Goal: Information Seeking & Learning: Find specific fact

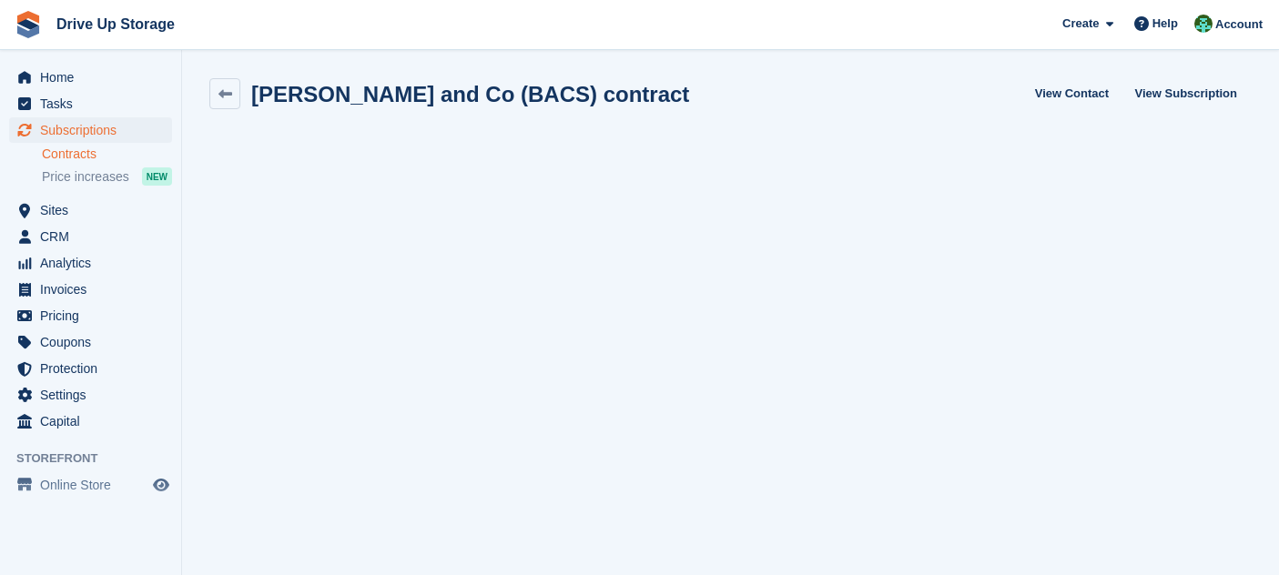
scroll to position [2, 0]
click at [64, 68] on span "Home" at bounding box center [94, 77] width 109 height 25
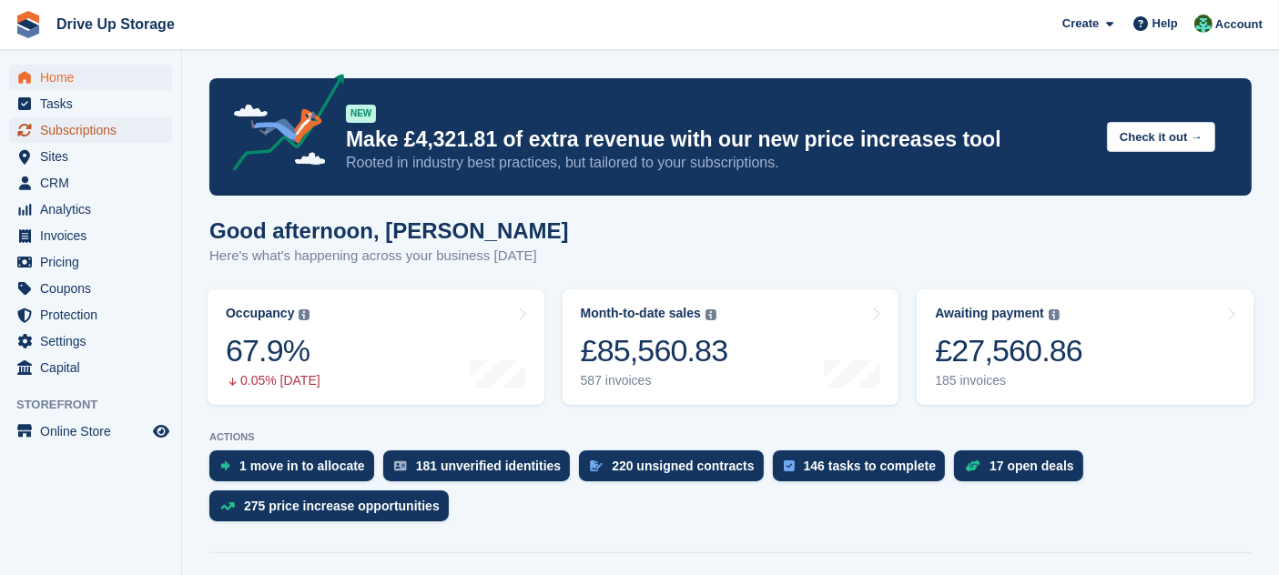
click at [152, 139] on link "Subscriptions" at bounding box center [90, 129] width 163 height 25
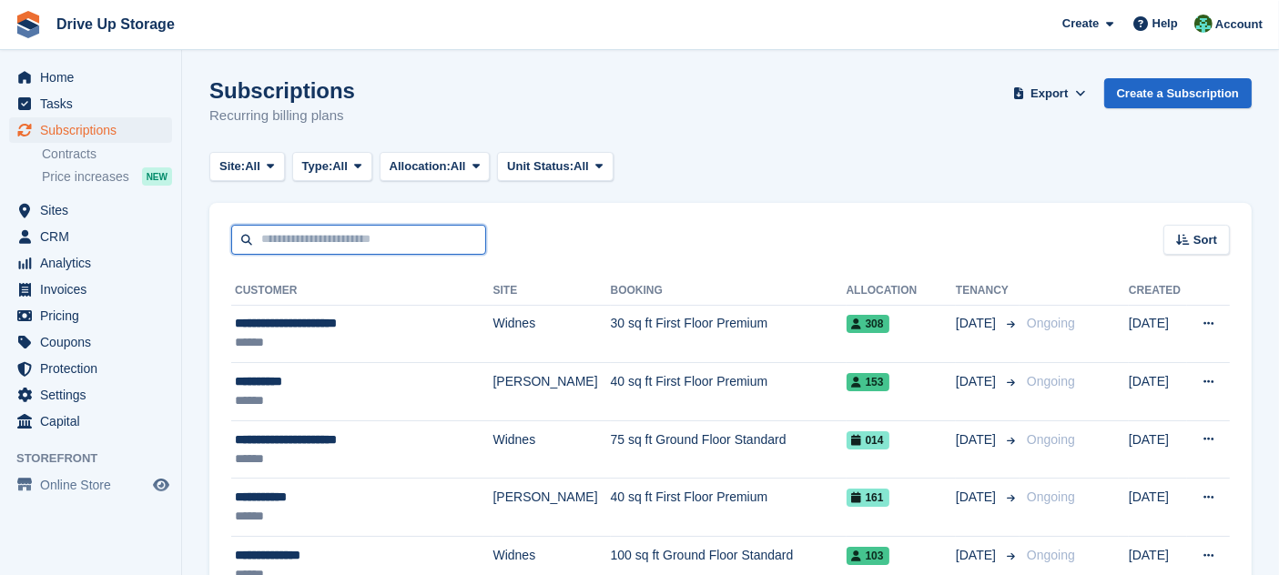
click at [386, 237] on input "text" at bounding box center [358, 240] width 255 height 30
click at [393, 240] on input "text" at bounding box center [358, 240] width 255 height 30
type input "*******"
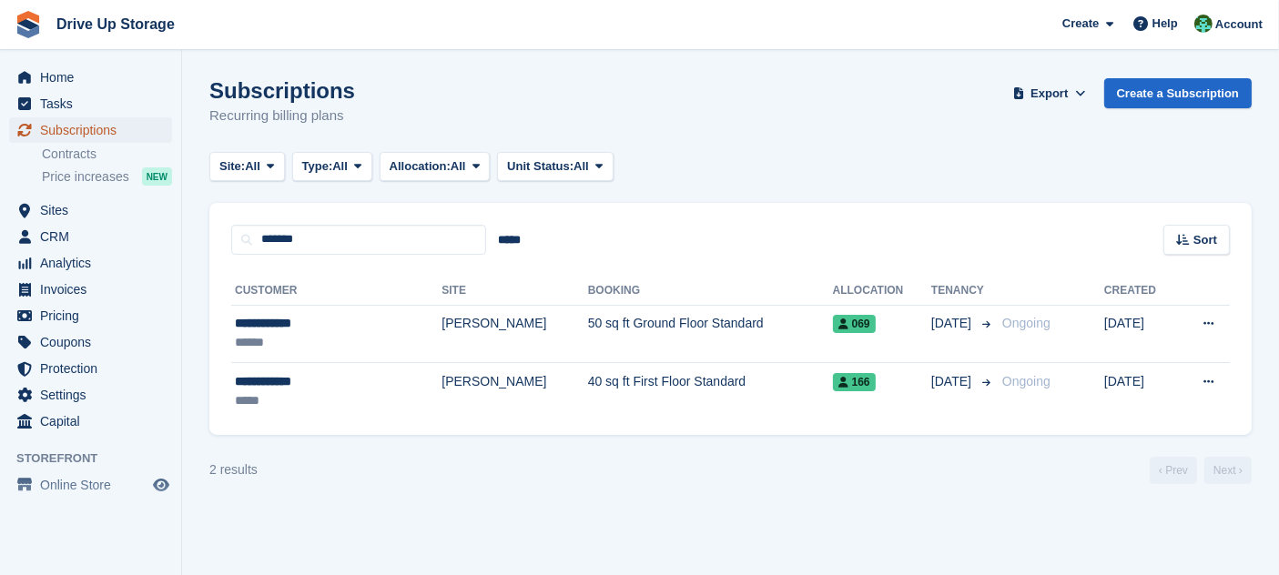
click at [137, 132] on span "Subscriptions" at bounding box center [94, 129] width 109 height 25
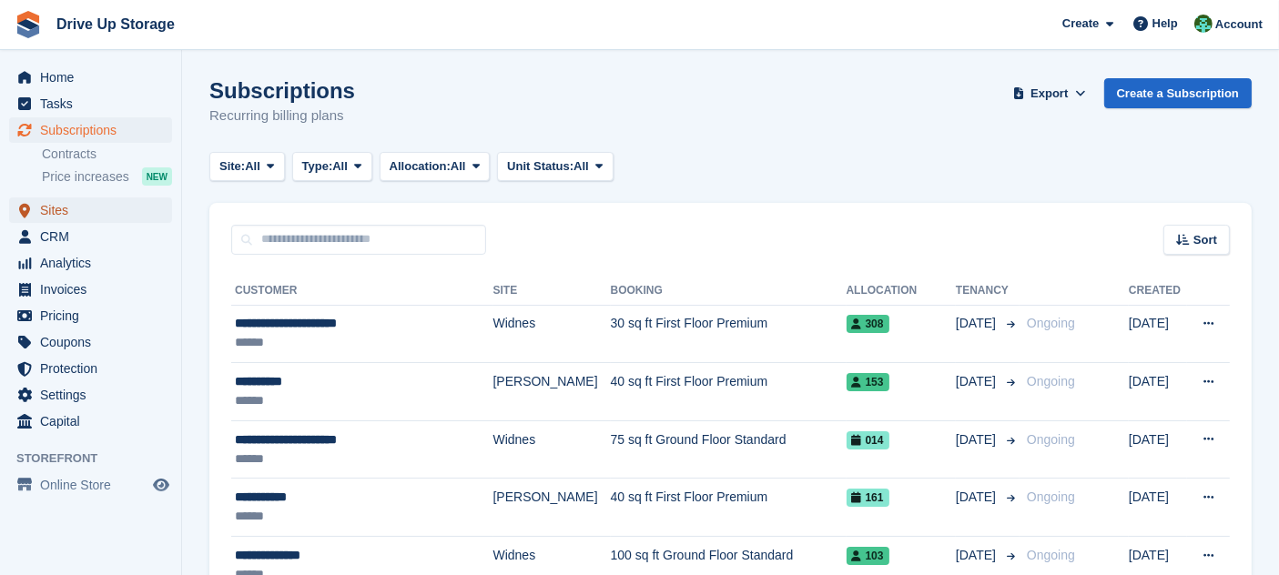
click at [99, 214] on span "Sites" at bounding box center [94, 210] width 109 height 25
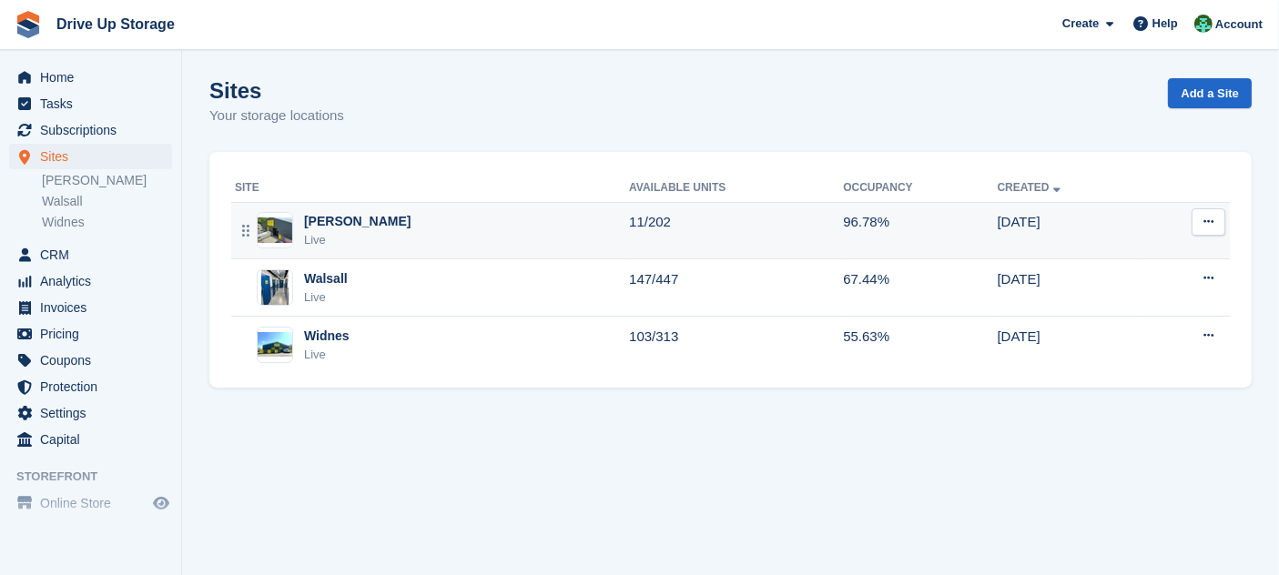
click at [335, 229] on div "[PERSON_NAME]" at bounding box center [357, 221] width 107 height 19
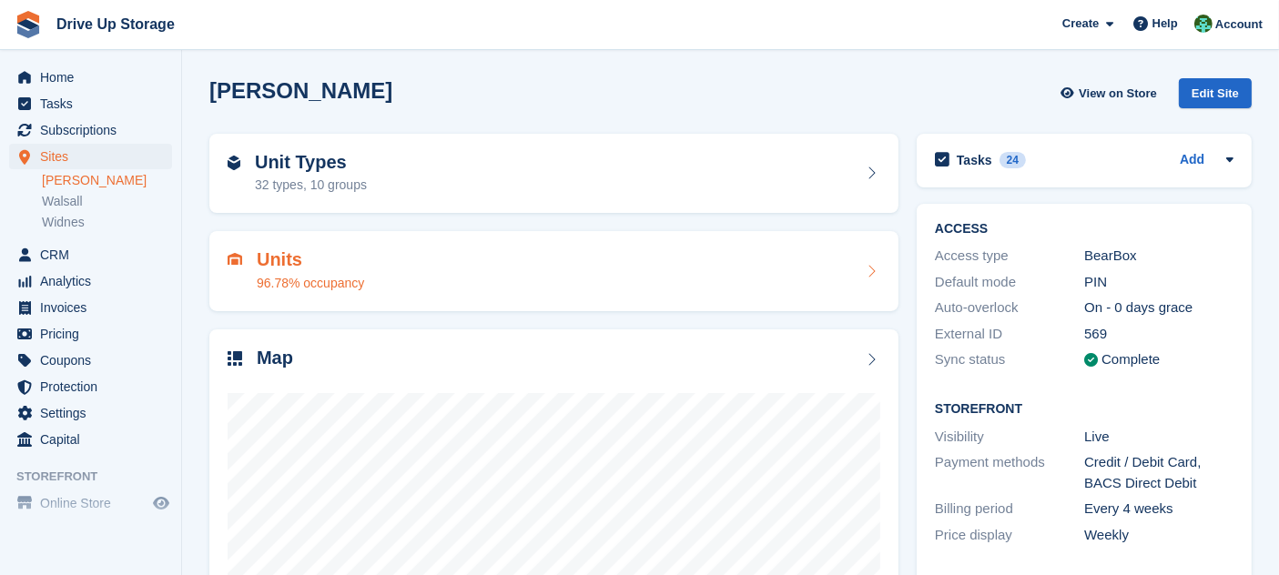
click at [398, 277] on div "Units 96.78% occupancy" at bounding box center [554, 271] width 653 height 44
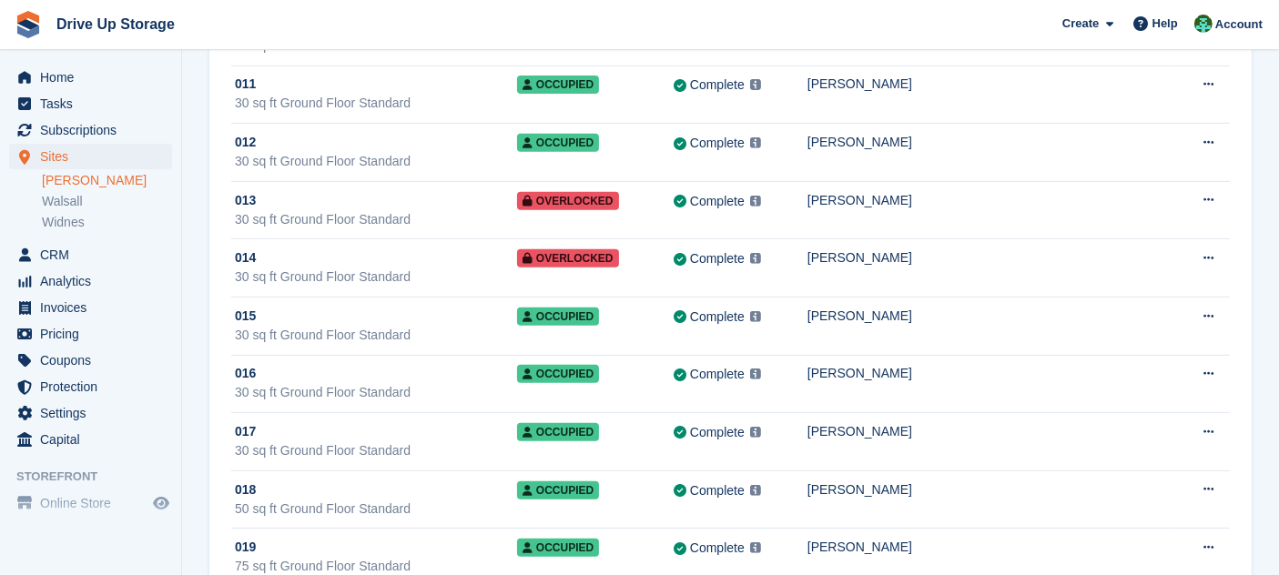
scroll to position [7547, 0]
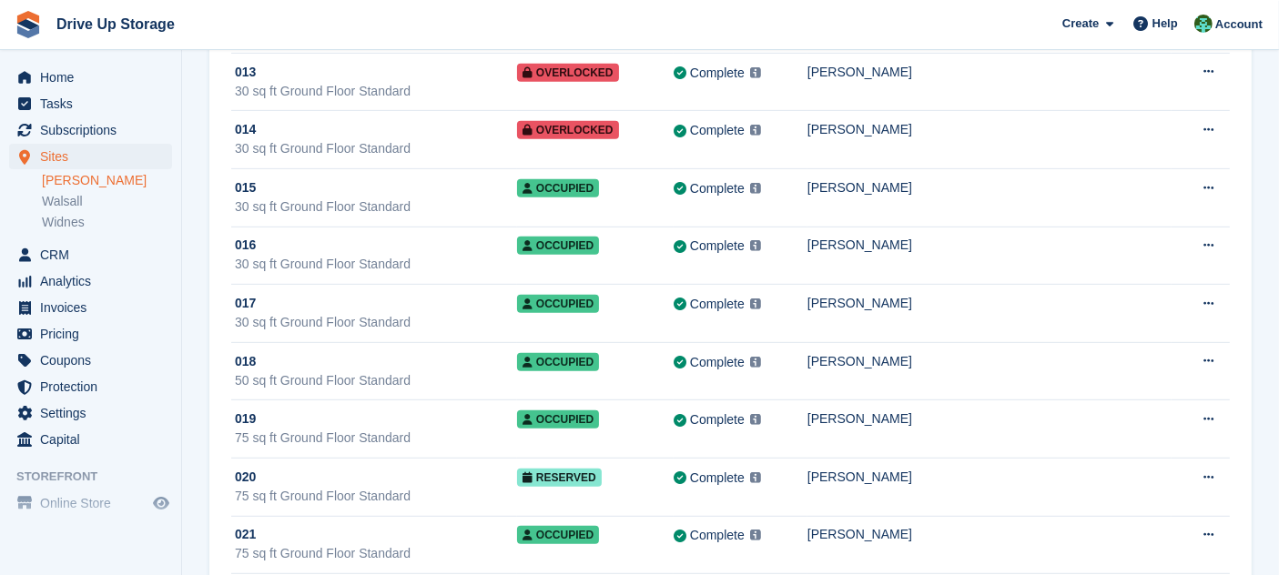
scroll to position [0, 0]
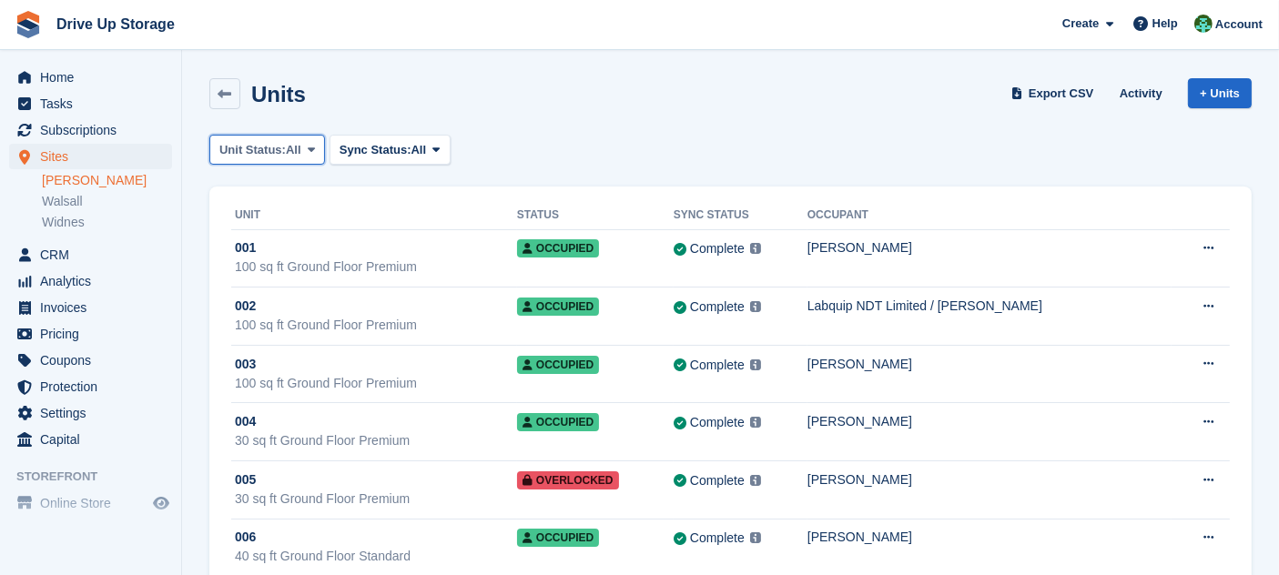
click at [280, 135] on button "Unit Status: All" at bounding box center [267, 150] width 116 height 30
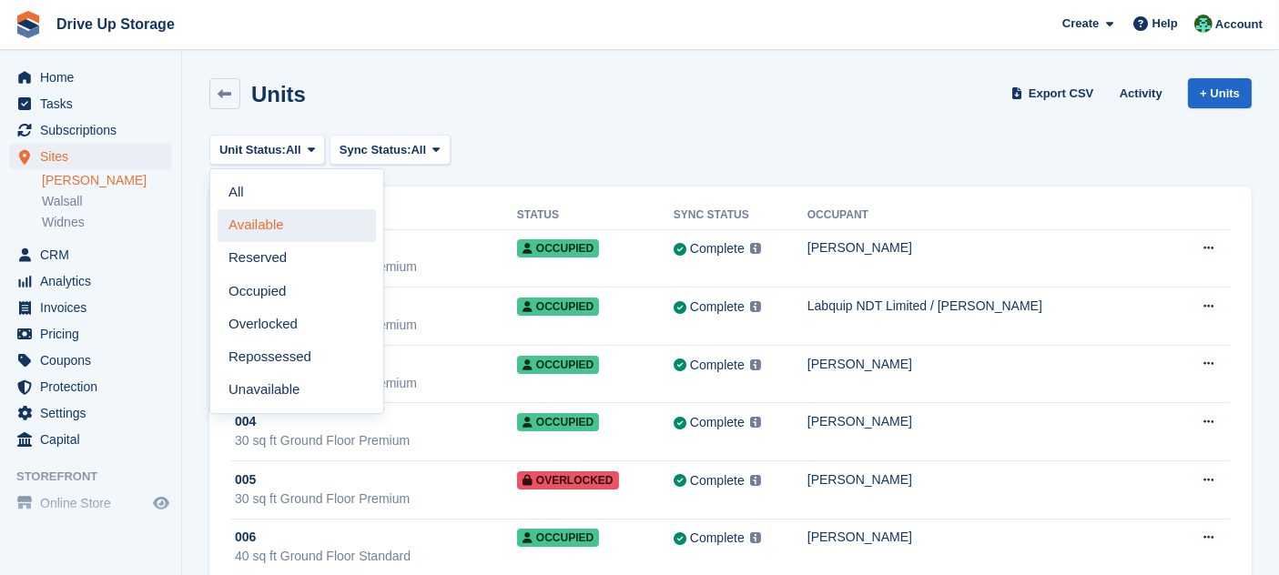
click at [327, 226] on link "Available" at bounding box center [297, 225] width 158 height 33
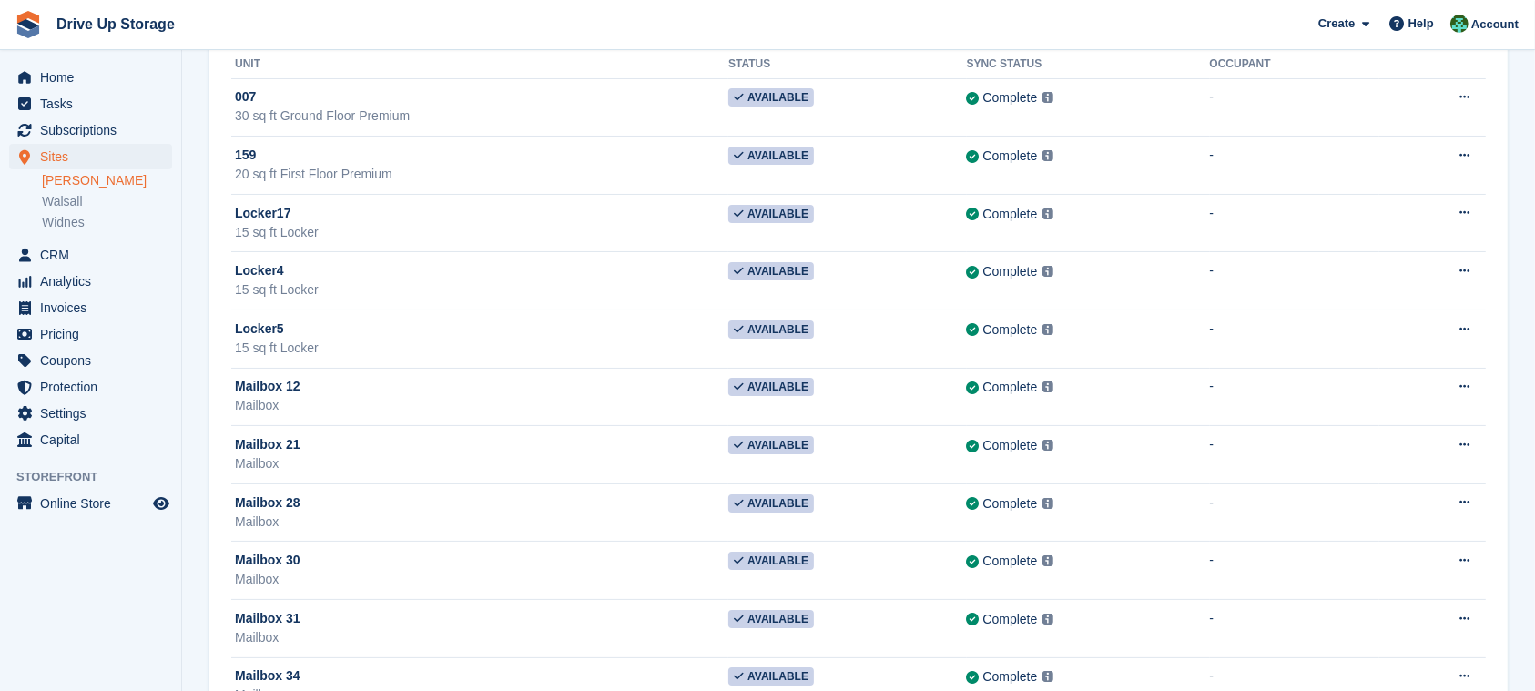
scroll to position [165, 0]
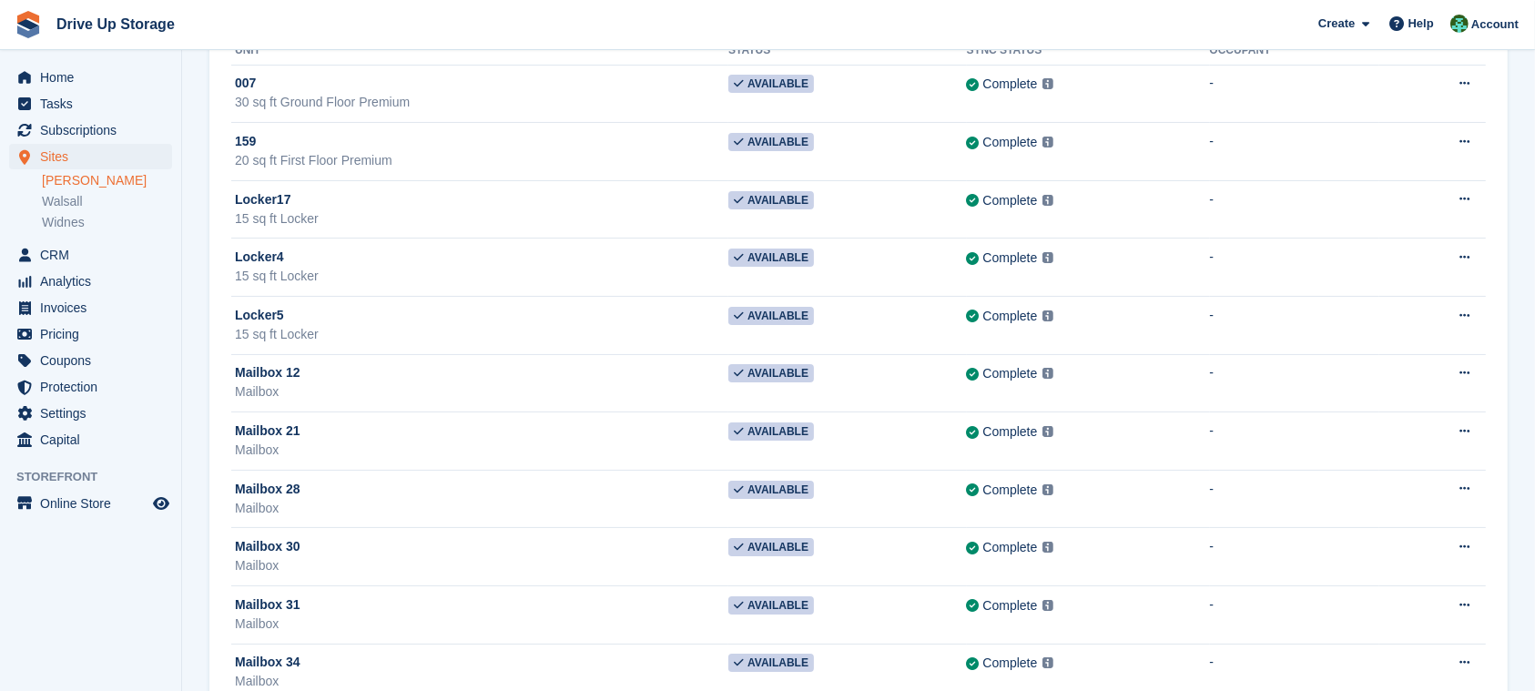
click at [178, 407] on li "Settings" at bounding box center [90, 413] width 181 height 25
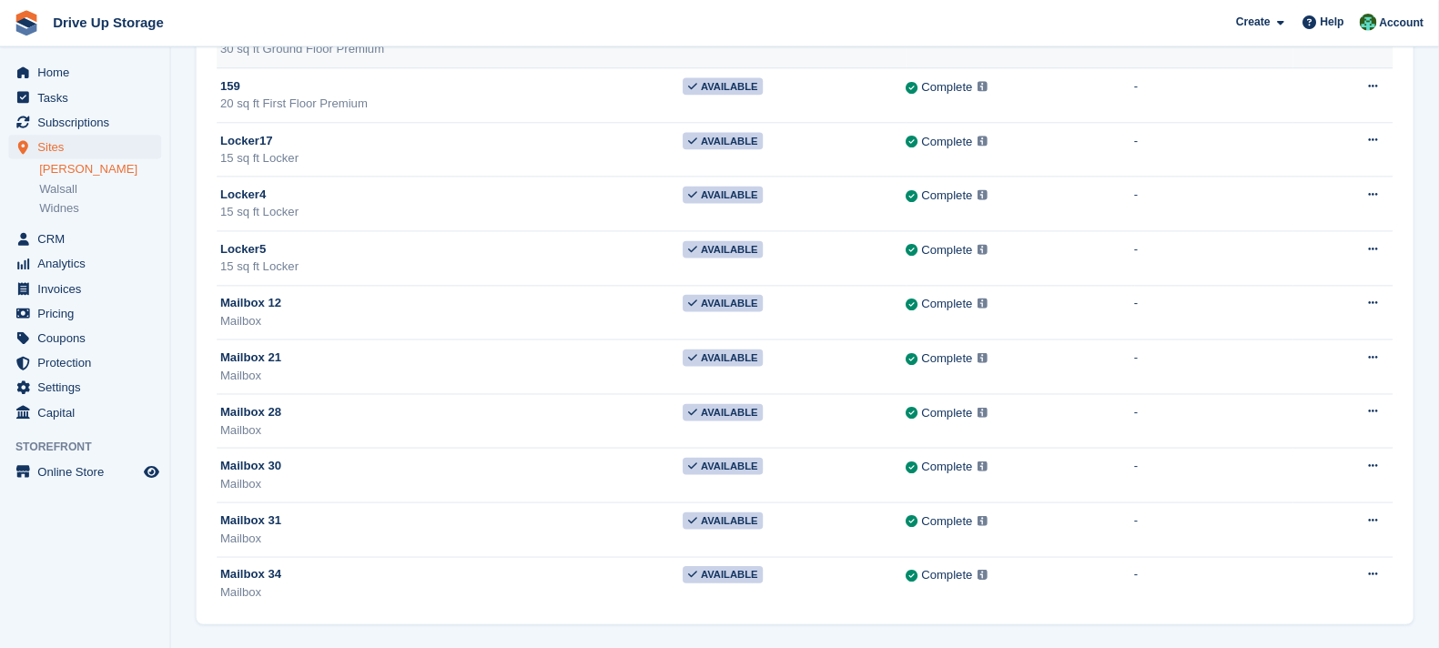
scroll to position [0, 0]
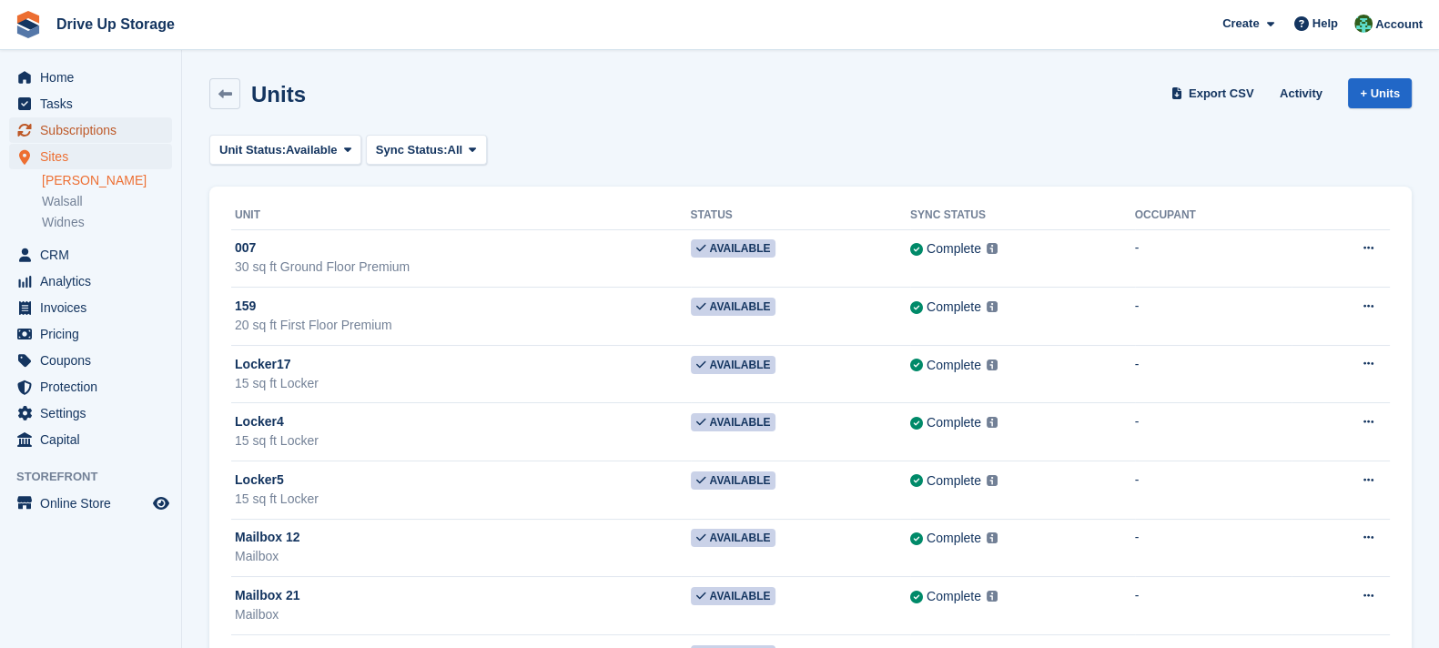
click at [86, 138] on span "Subscriptions" at bounding box center [94, 129] width 109 height 25
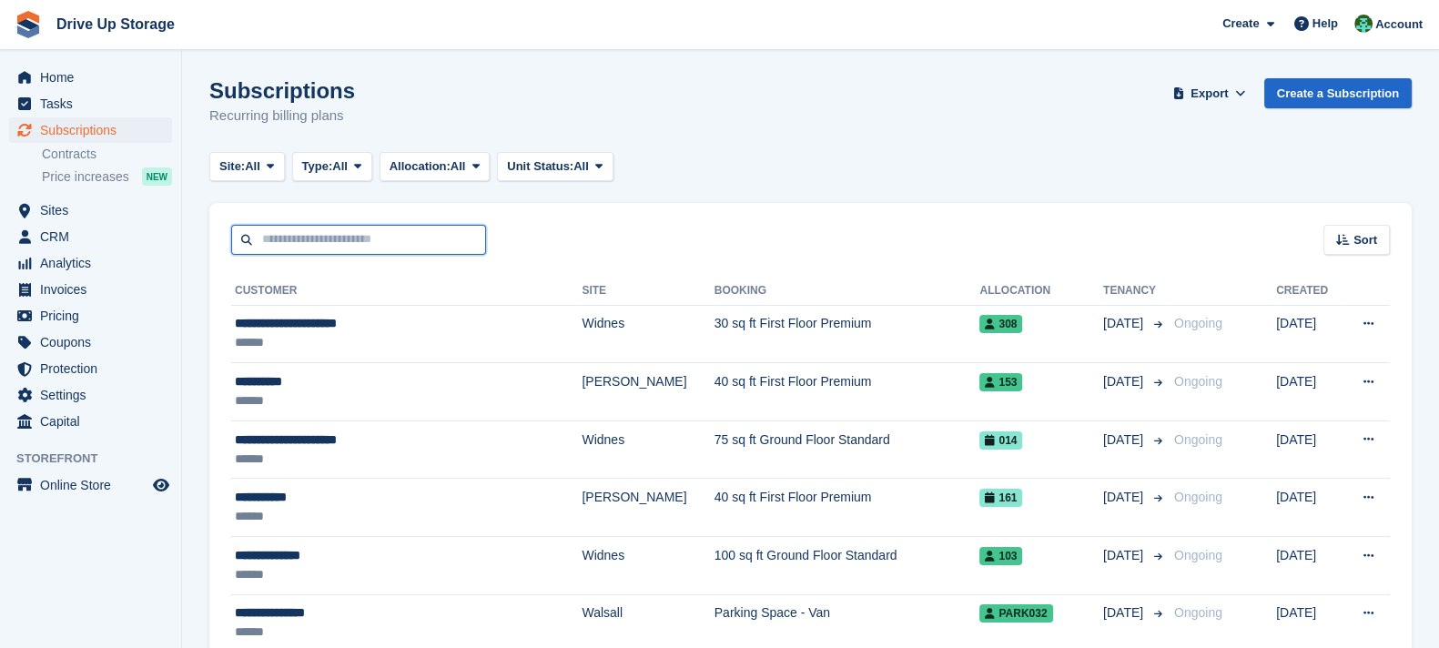
click at [371, 239] on input "text" at bounding box center [358, 240] width 255 height 30
type input "*******"
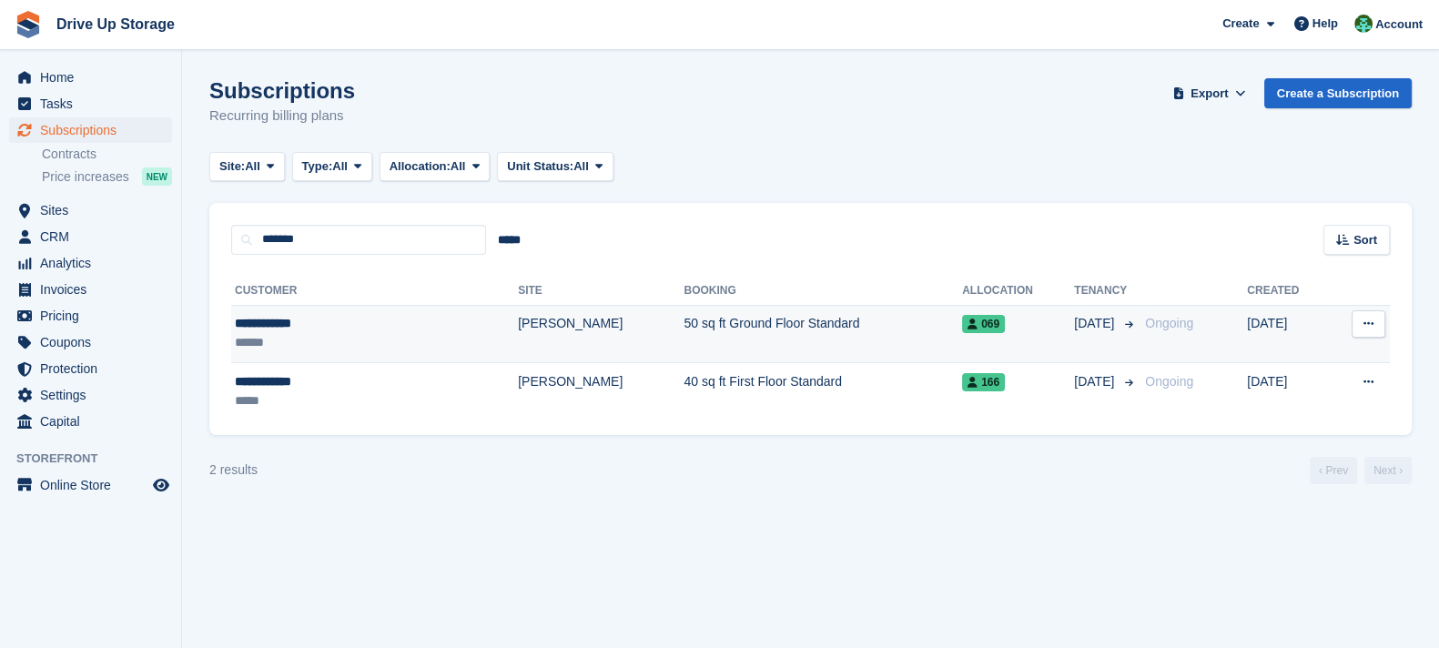
click at [684, 342] on td "50 sq ft Ground Floor Standard" at bounding box center [823, 334] width 279 height 58
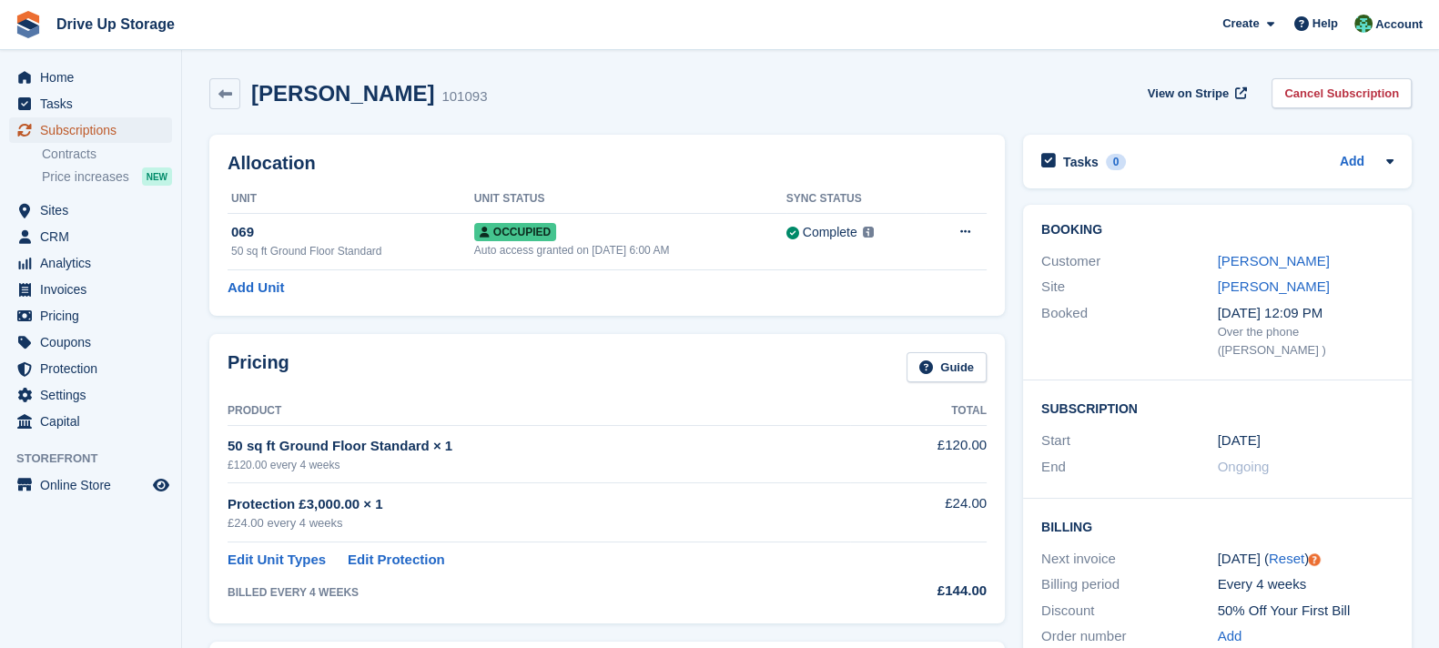
click at [136, 129] on span "Subscriptions" at bounding box center [94, 129] width 109 height 25
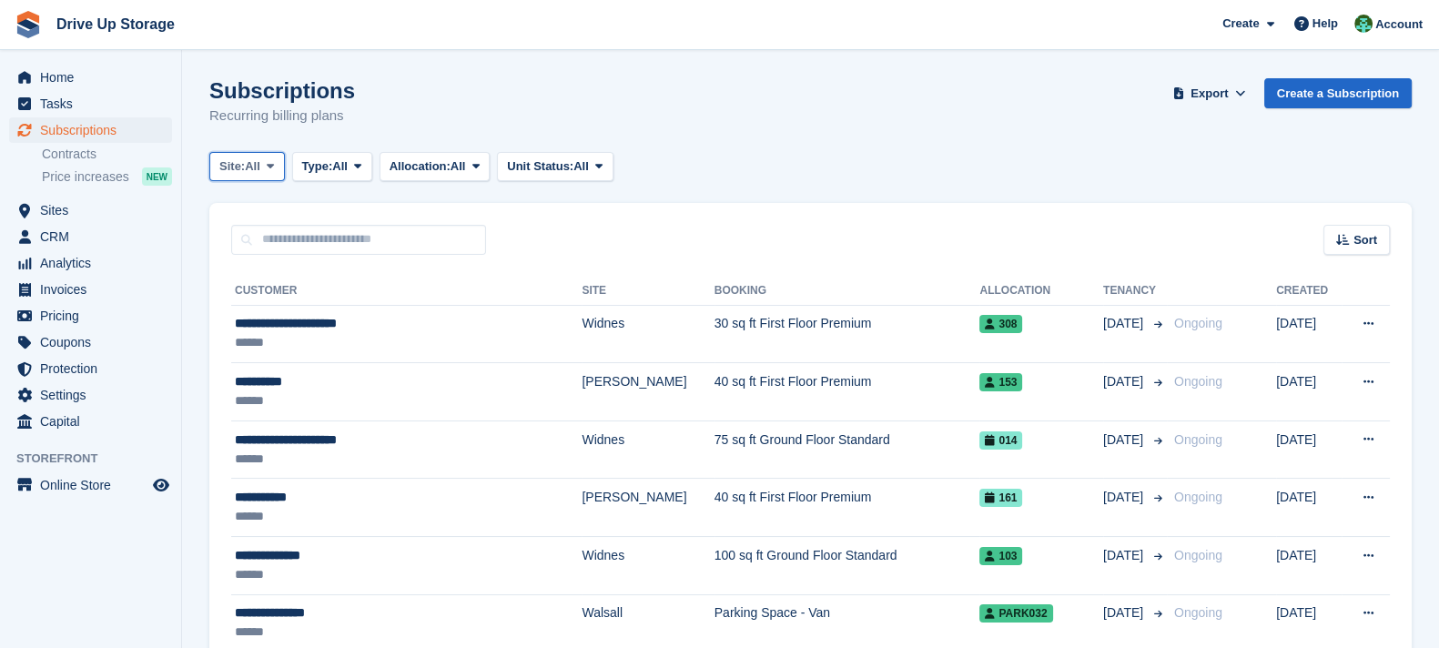
click at [238, 161] on span "Site:" at bounding box center [231, 166] width 25 height 18
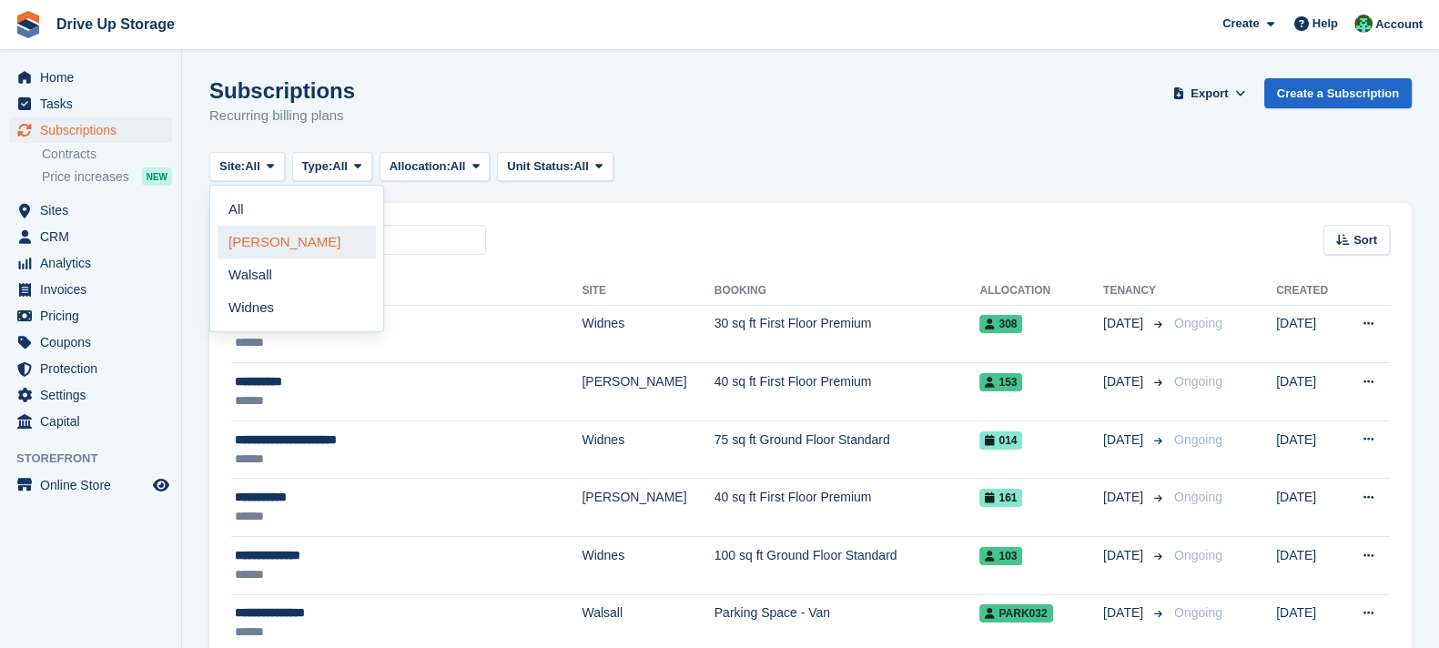
click at [279, 242] on link "[PERSON_NAME]" at bounding box center [297, 242] width 158 height 33
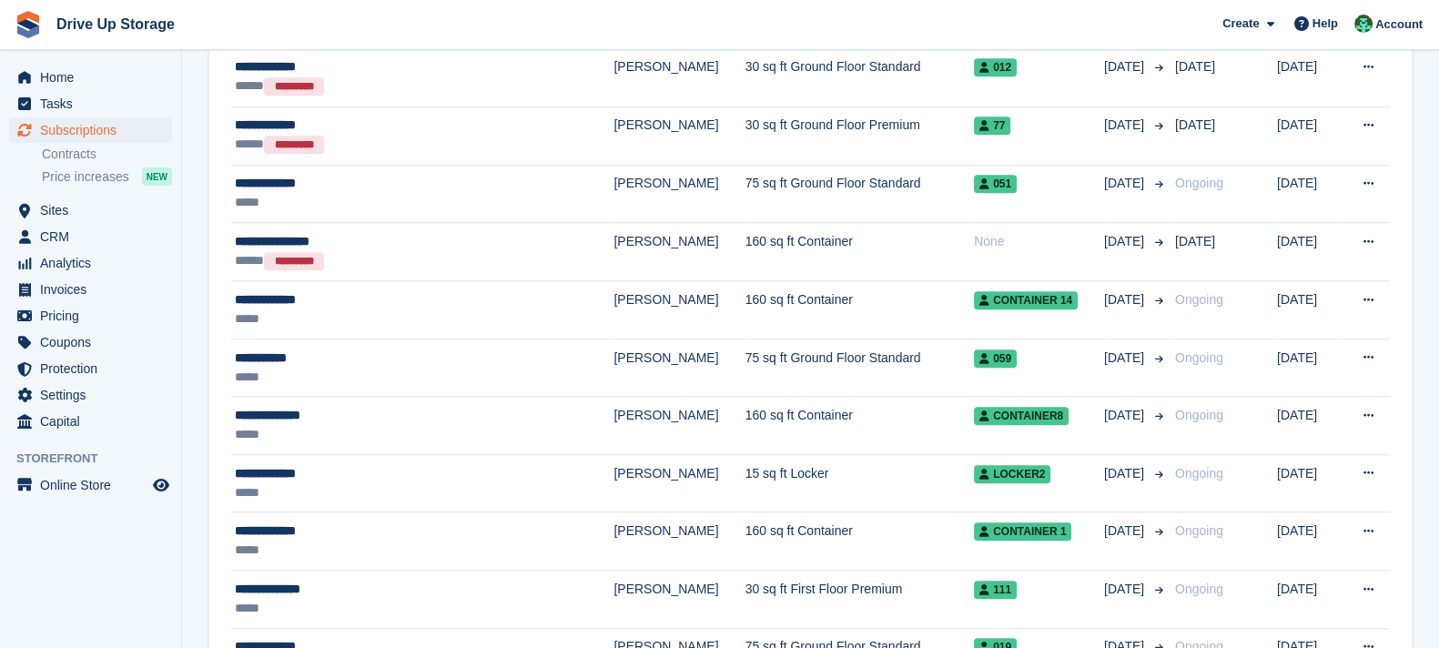
scroll to position [2639, 0]
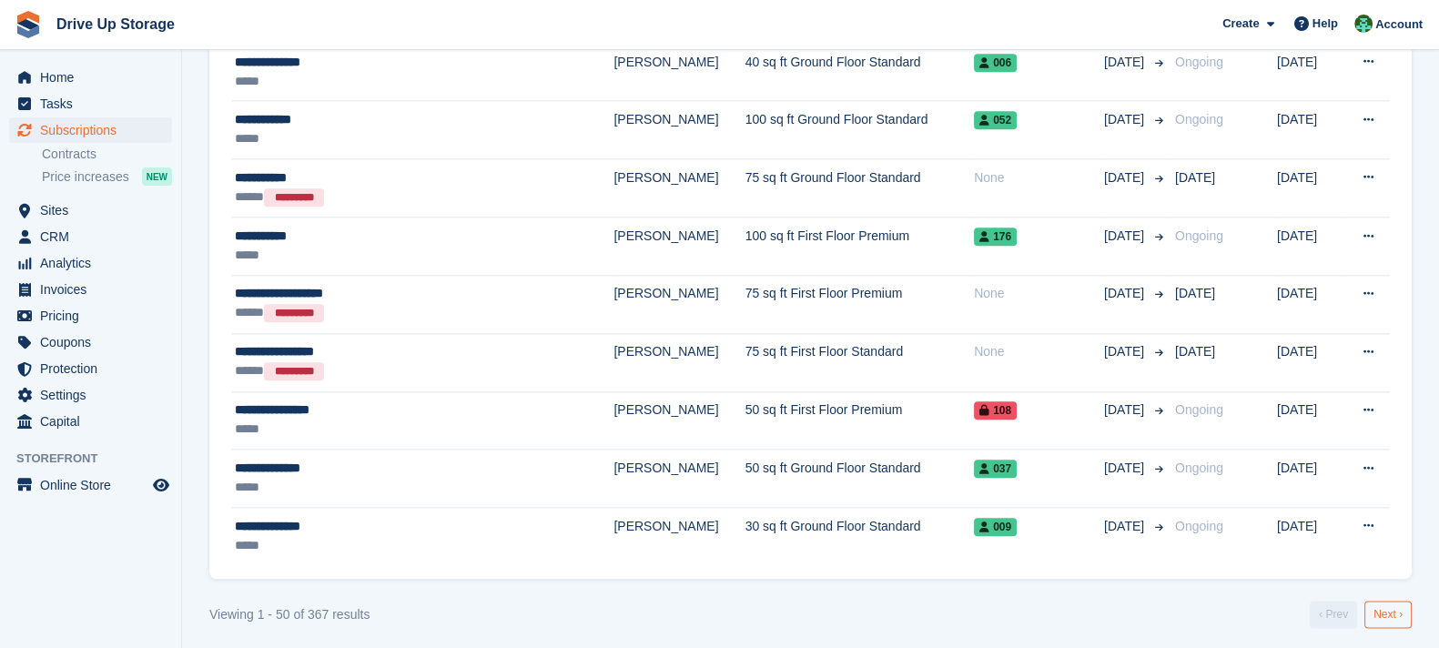
click at [1393, 615] on link "Next ›" at bounding box center [1388, 614] width 47 height 27
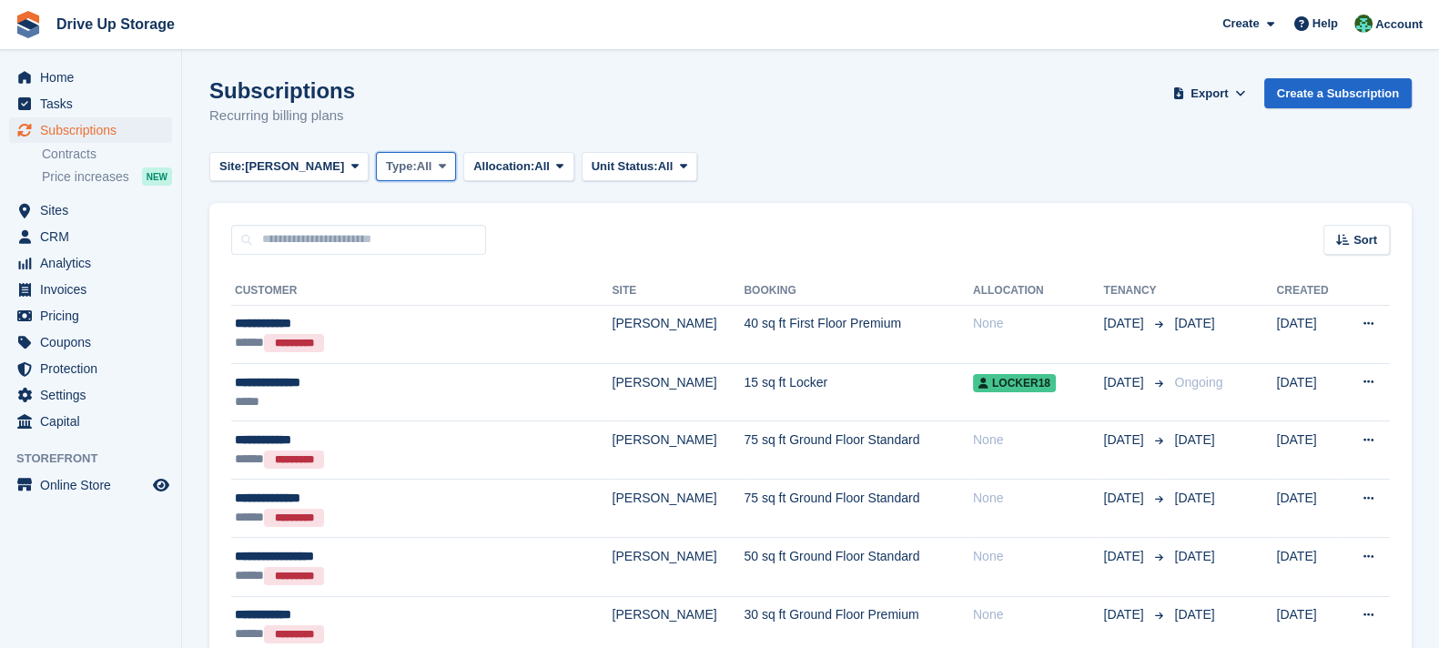
click at [439, 168] on icon at bounding box center [442, 166] width 7 height 12
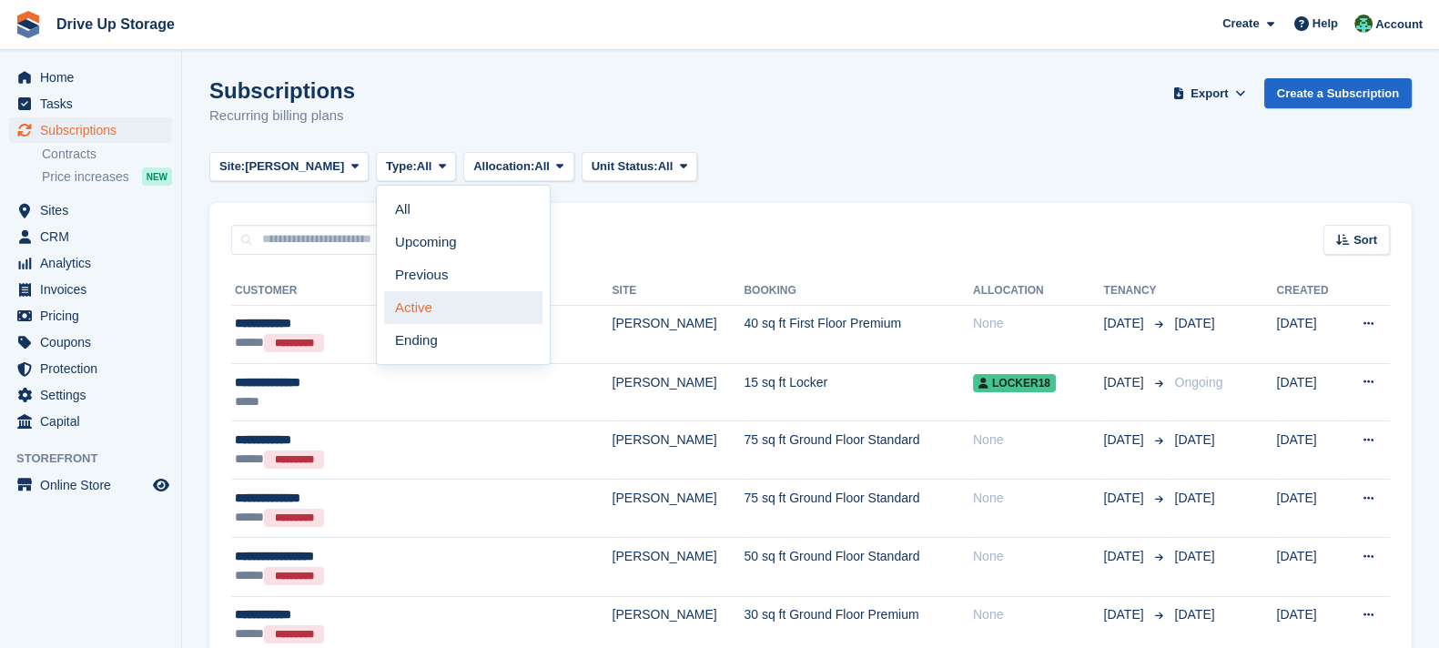
click at [413, 308] on link "Active" at bounding box center [463, 307] width 158 height 33
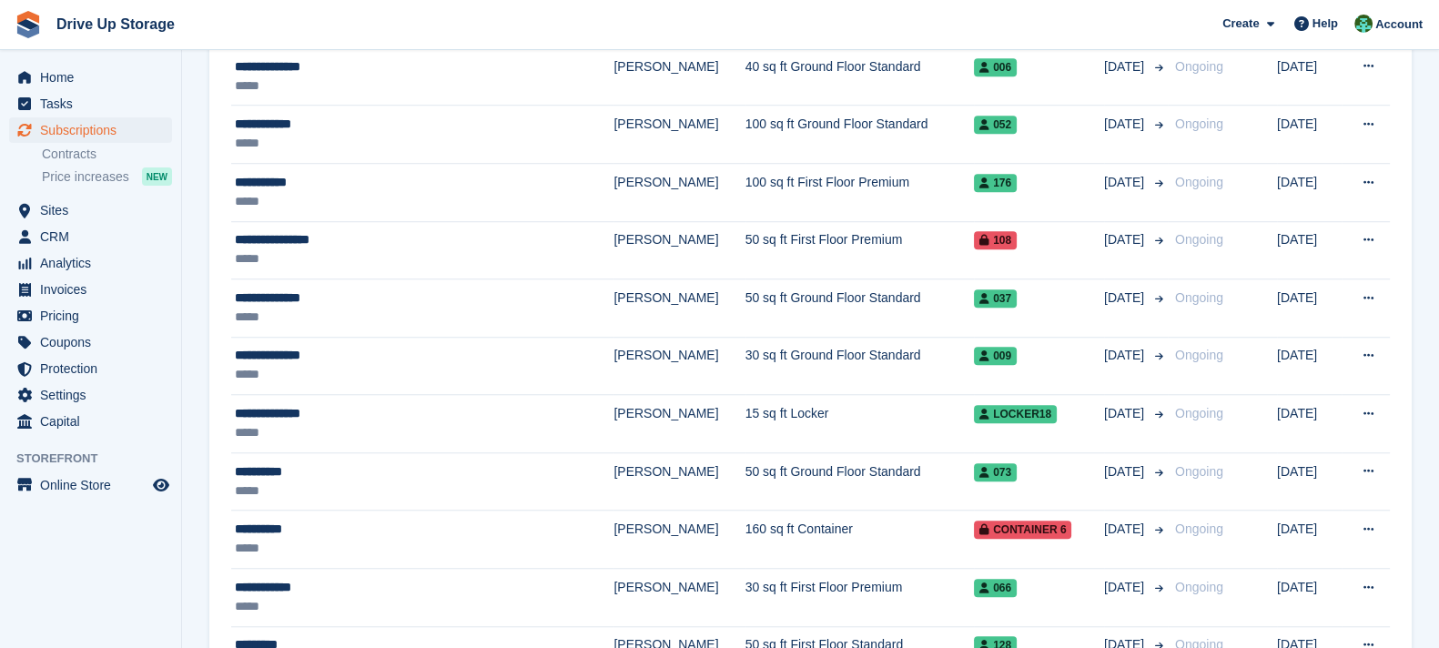
scroll to position [2633, 0]
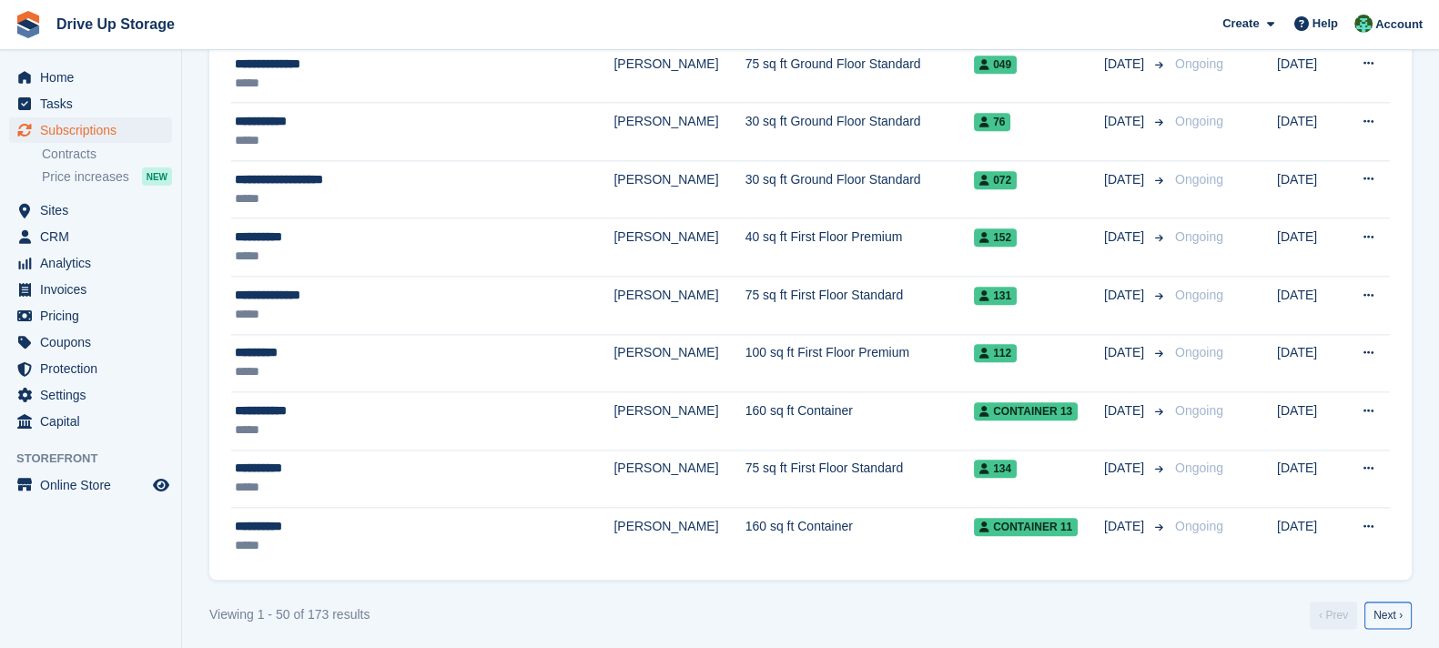
click at [1395, 609] on link "Next ›" at bounding box center [1388, 615] width 47 height 27
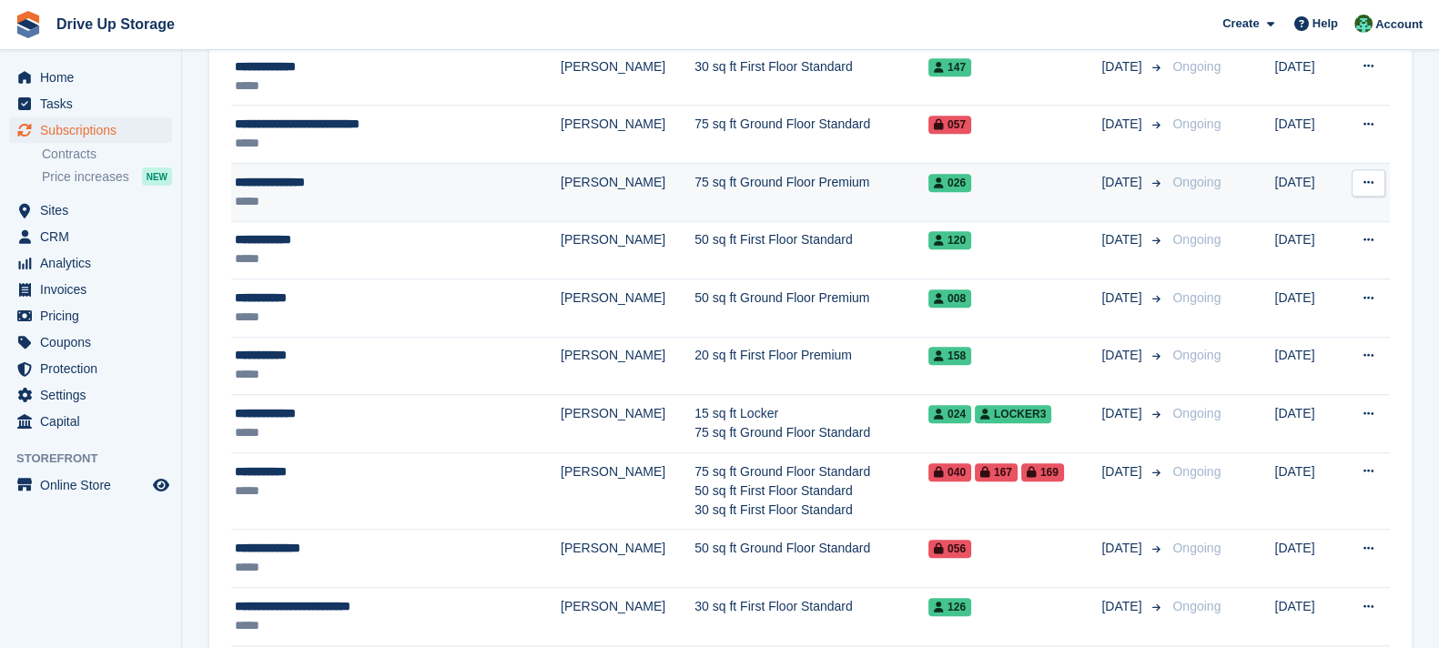
scroll to position [2653, 0]
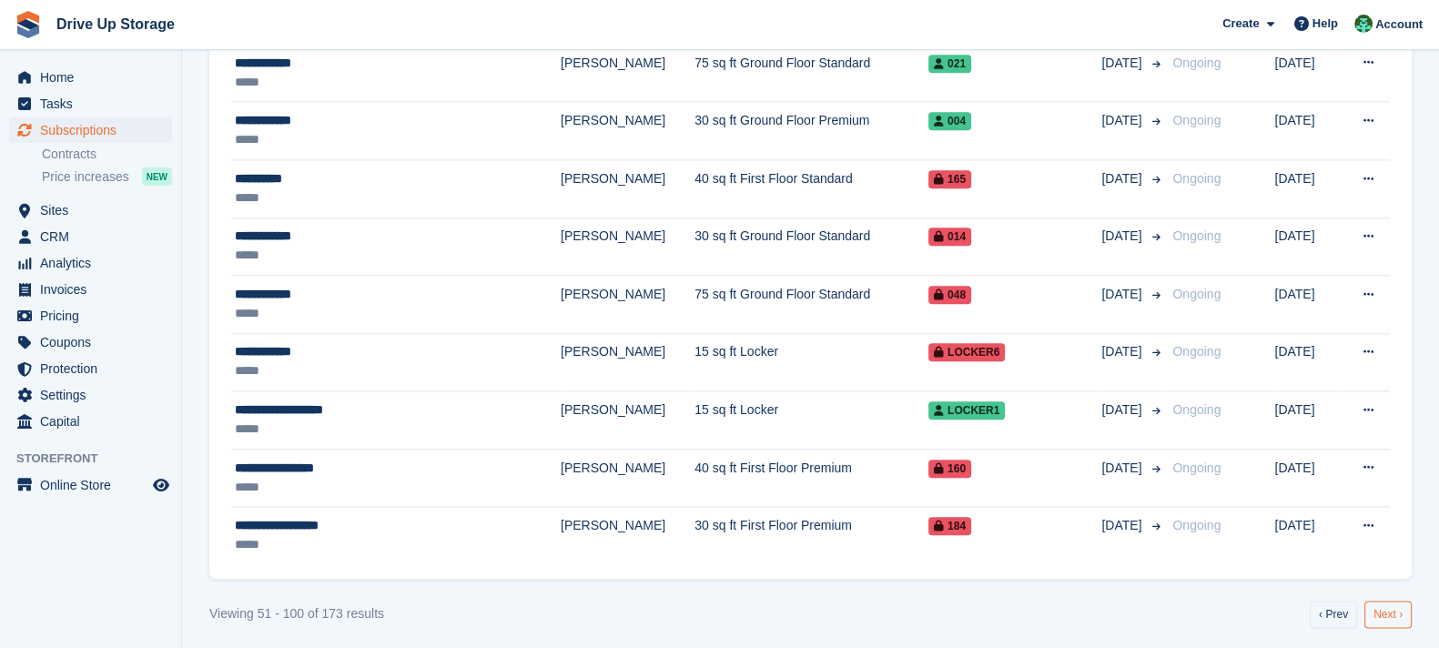
click at [1391, 603] on link "Next ›" at bounding box center [1388, 614] width 47 height 27
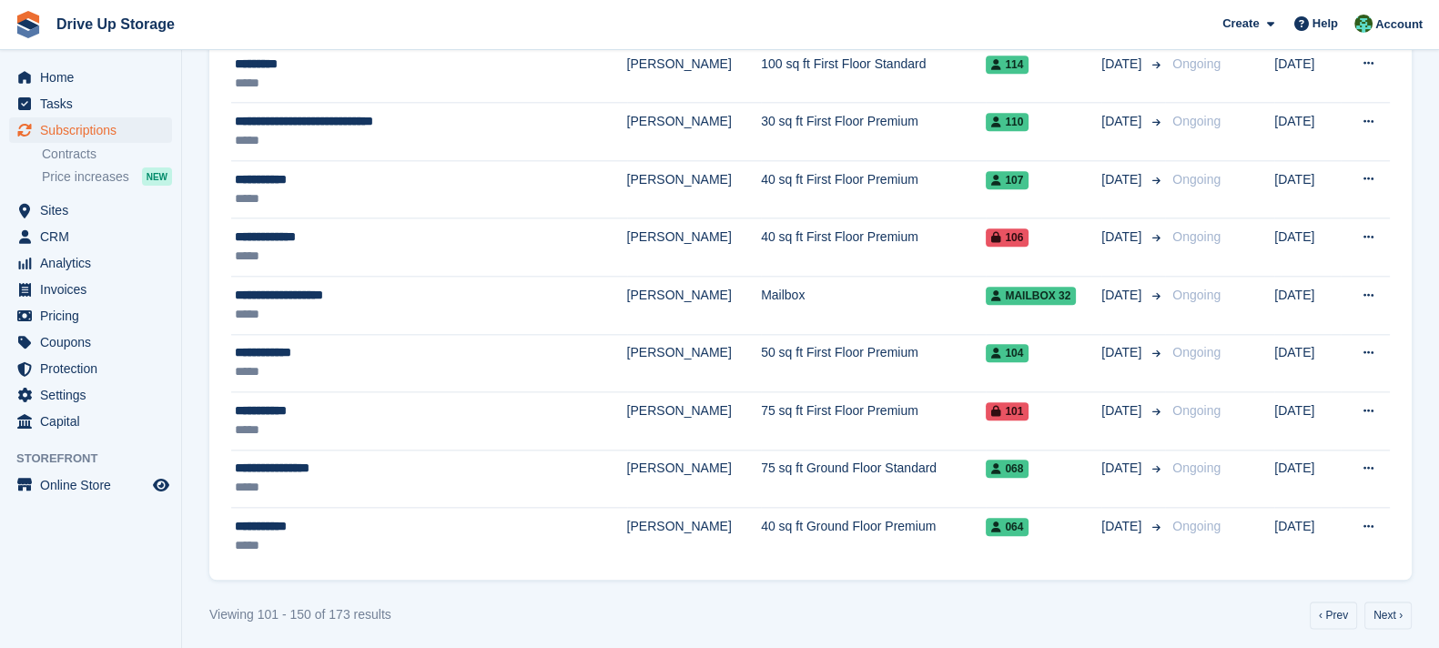
scroll to position [899, 0]
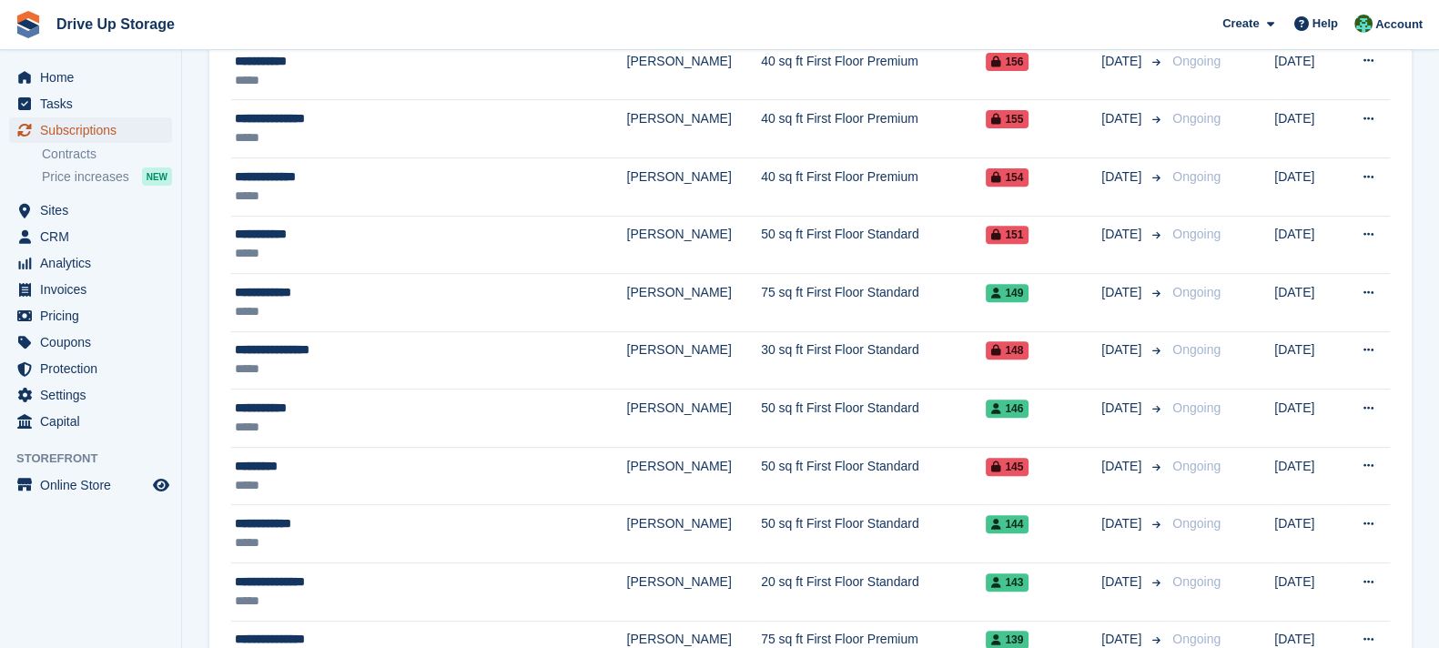
click at [133, 130] on span "Subscriptions" at bounding box center [94, 129] width 109 height 25
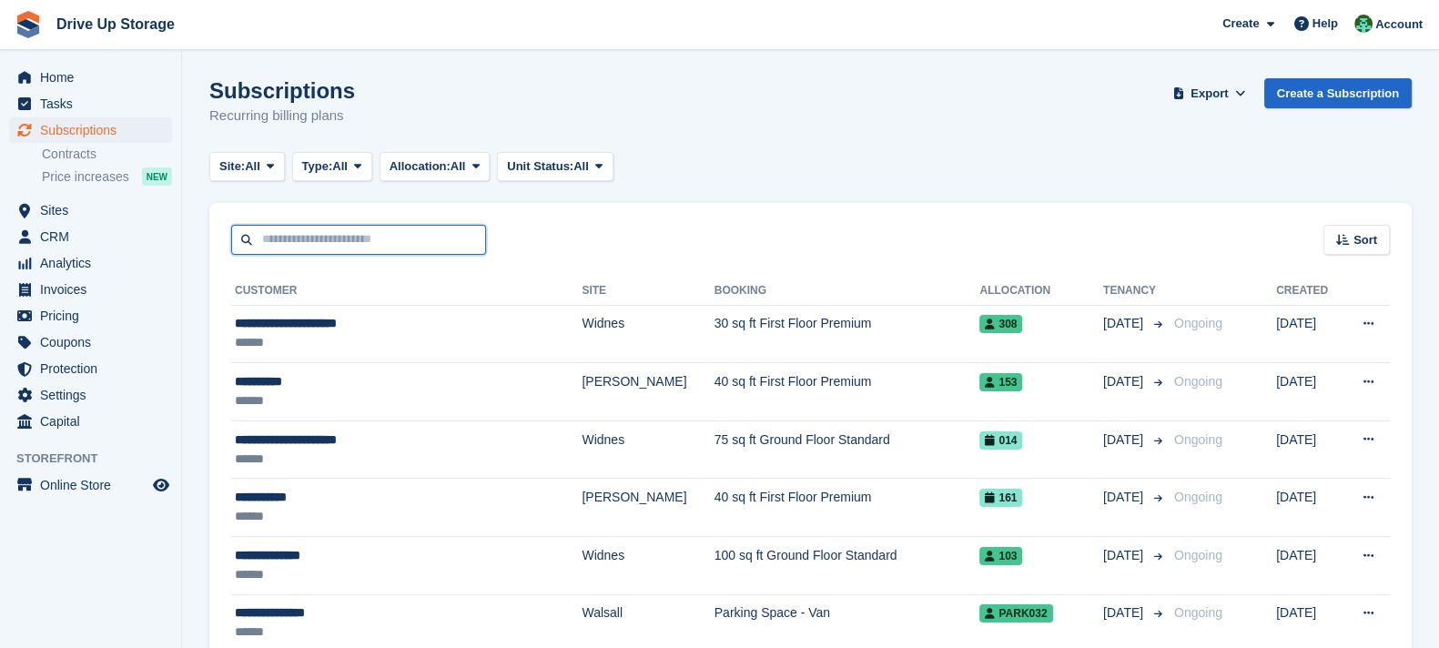
click at [371, 238] on input "text" at bounding box center [358, 240] width 255 height 30
type input "**********"
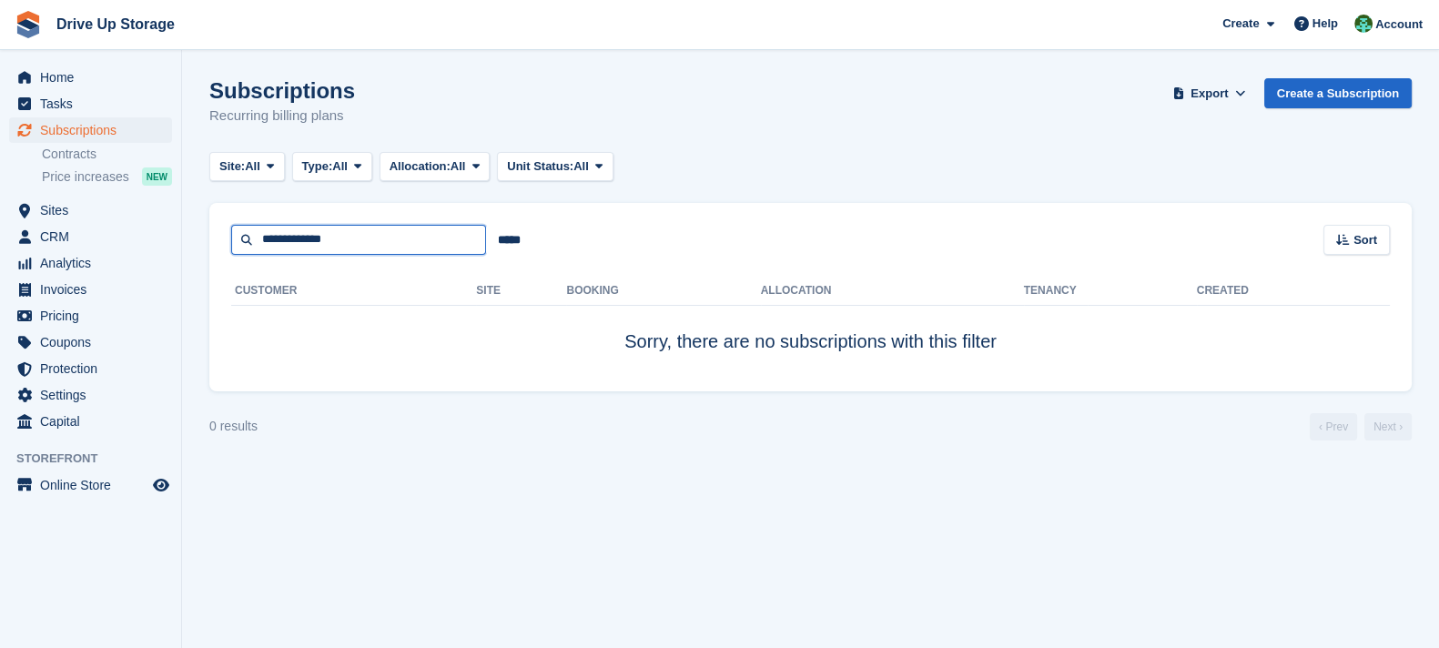
drag, startPoint x: 308, startPoint y: 243, endPoint x: 0, endPoint y: 243, distance: 307.7
click at [0, 243] on div "Home Tasks Subscriptions Subscriptions Subscriptions Contracts Price increases …" at bounding box center [719, 324] width 1439 height 648
click at [286, 237] on input "**********" at bounding box center [358, 240] width 255 height 30
type input "*****"
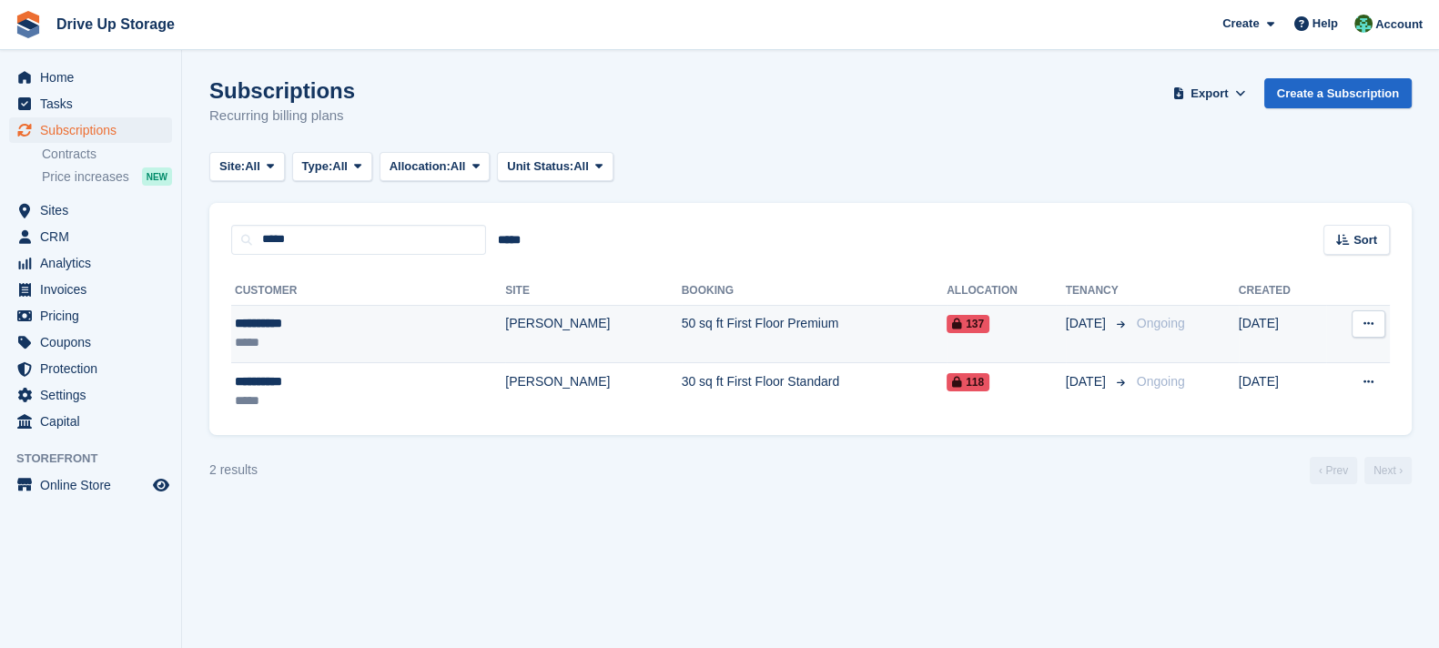
click at [685, 327] on td "50 sq ft First Floor Premium" at bounding box center [814, 334] width 265 height 58
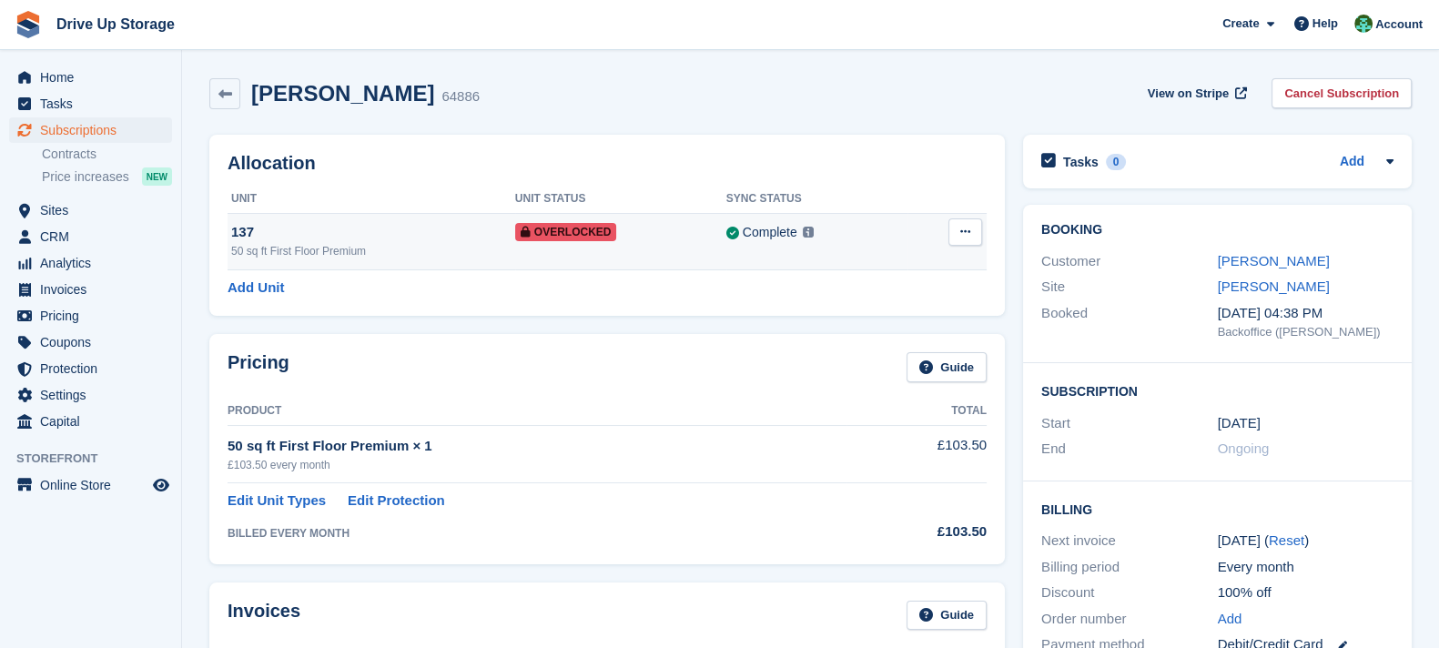
click at [965, 234] on icon at bounding box center [965, 232] width 10 height 12
click at [889, 267] on p "Remove Overlock" at bounding box center [895, 268] width 158 height 24
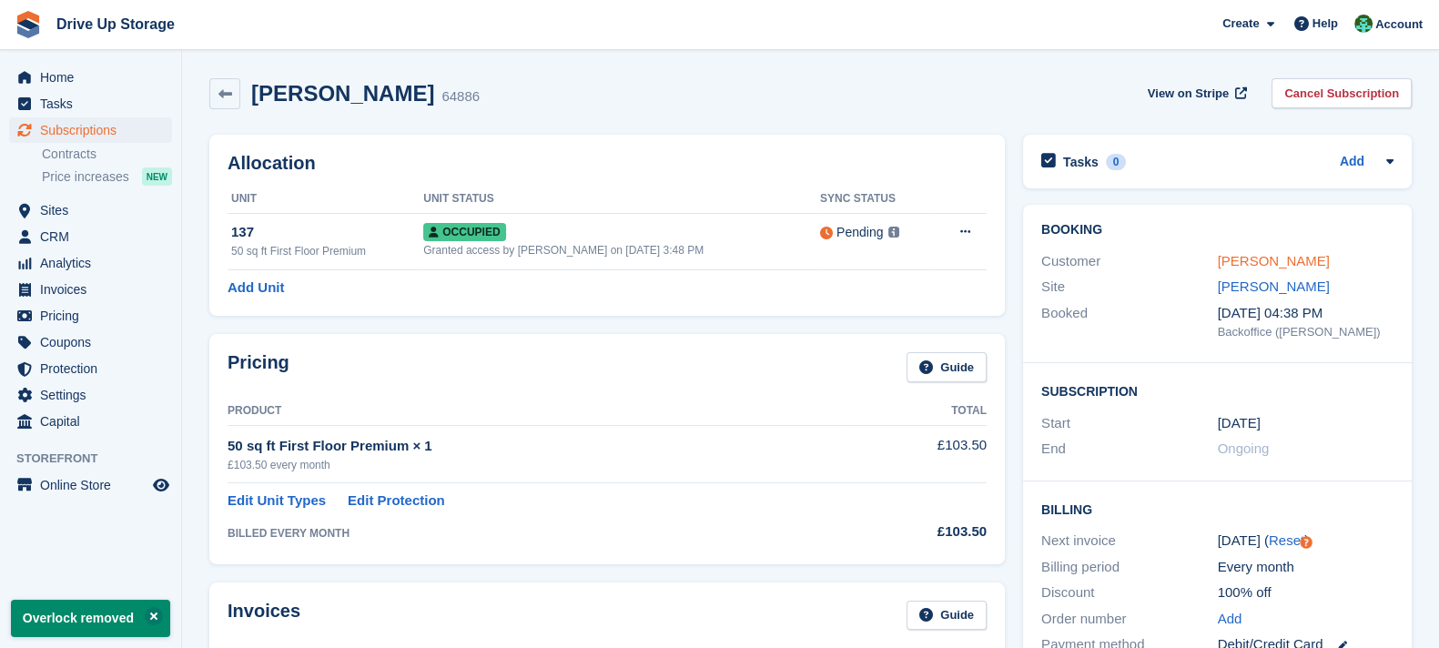
click at [1254, 261] on link "[PERSON_NAME]" at bounding box center [1274, 260] width 112 height 15
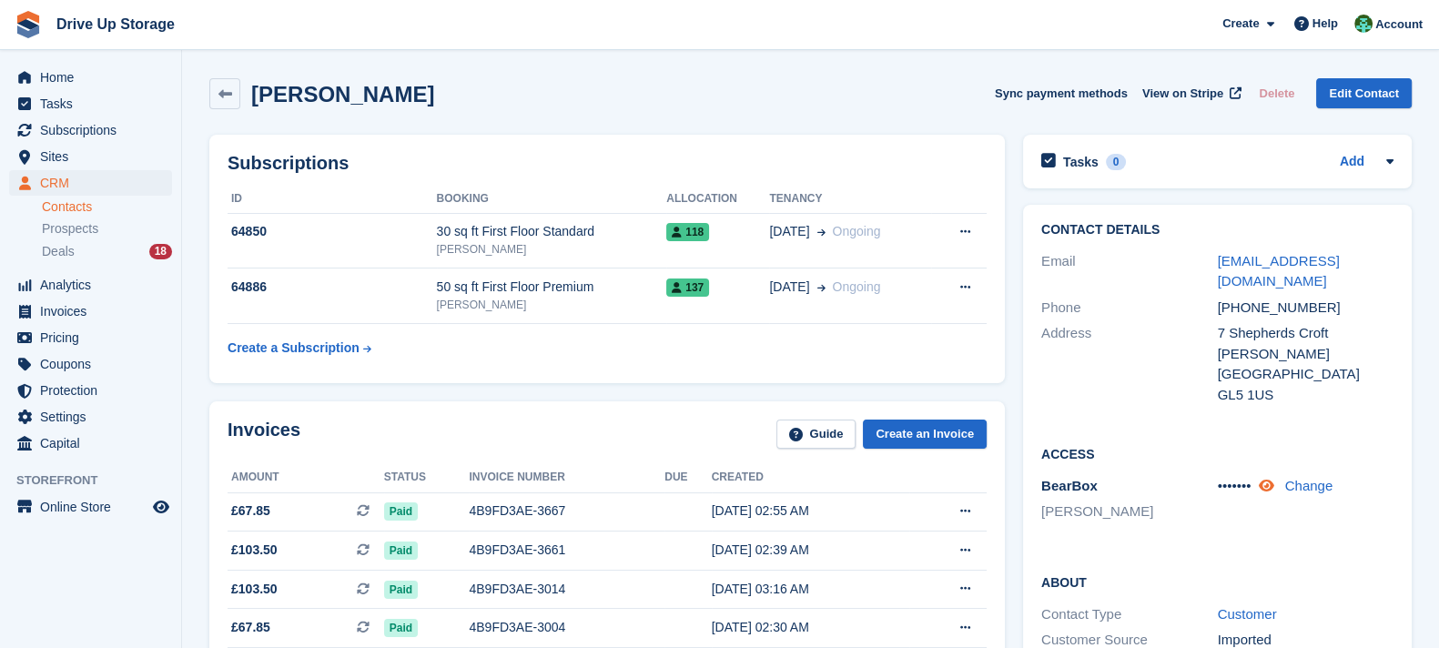
click at [1271, 484] on icon at bounding box center [1265, 486] width 15 height 14
click at [138, 125] on span "Subscriptions" at bounding box center [94, 129] width 109 height 25
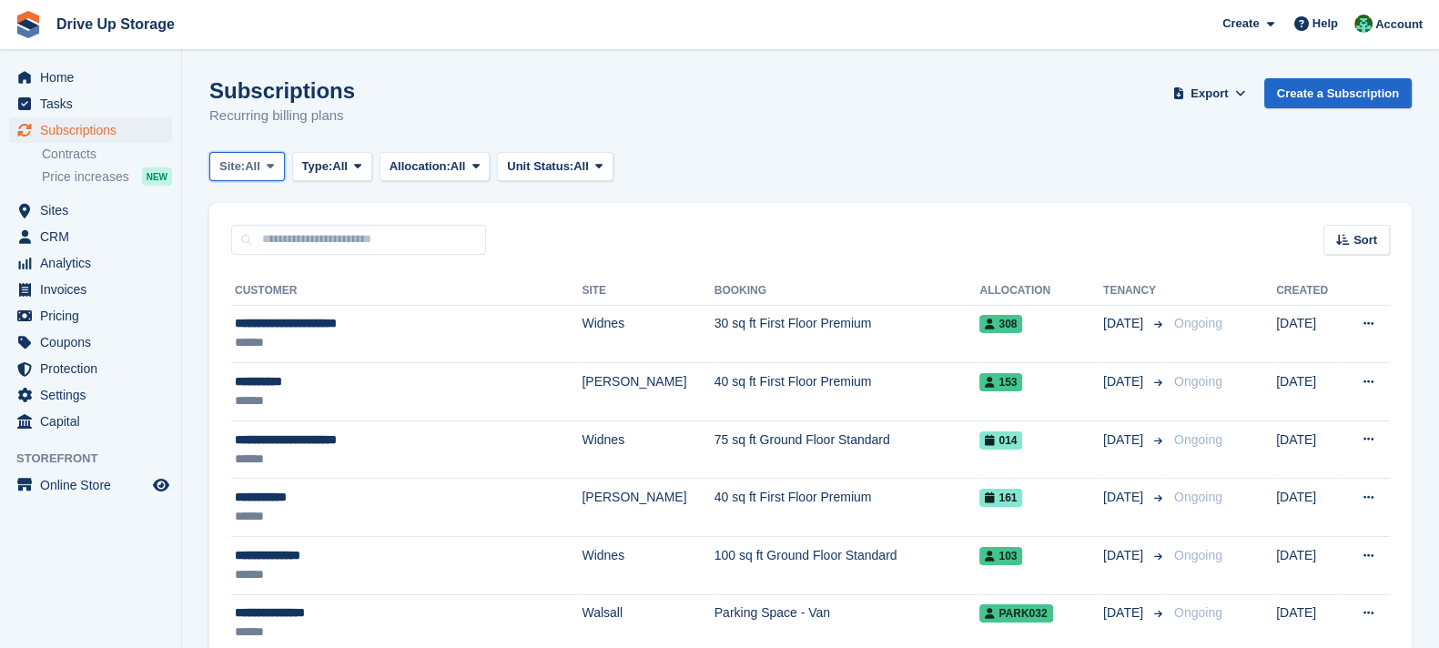
click at [278, 159] on span at bounding box center [270, 166] width 15 height 15
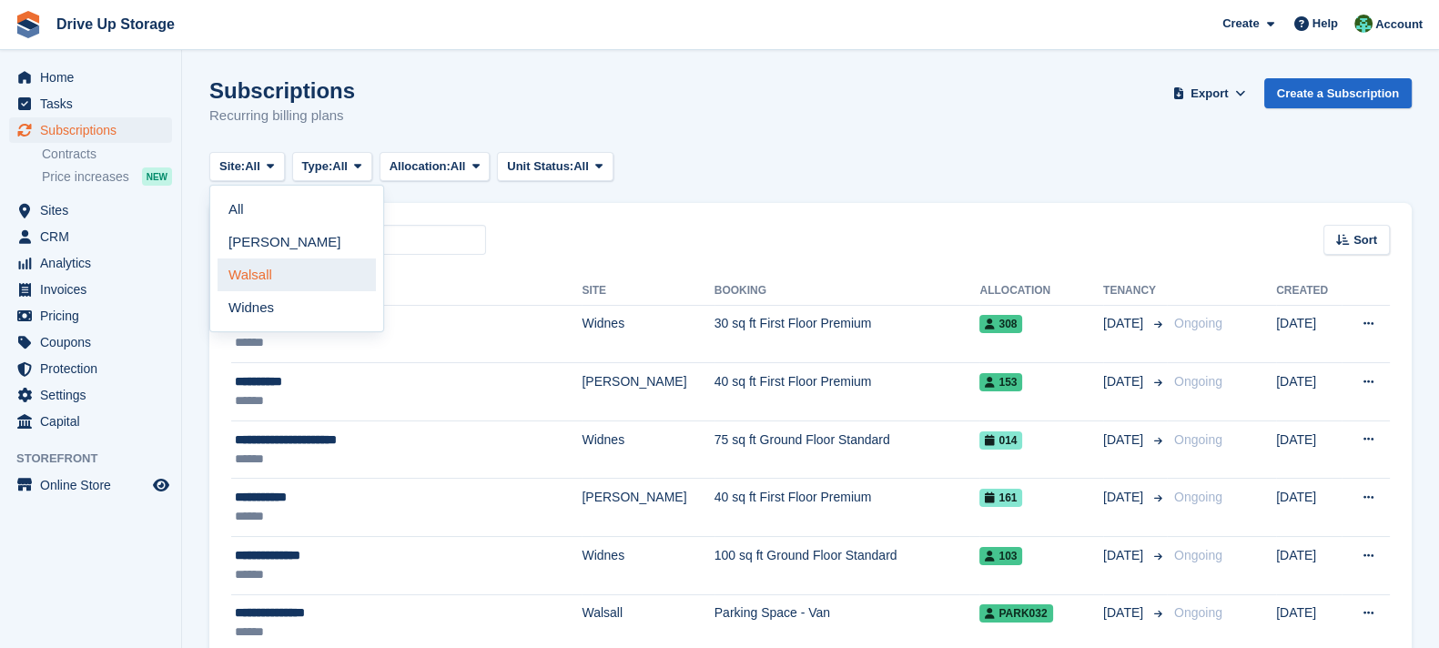
click at [313, 263] on link "Walsall" at bounding box center [297, 275] width 158 height 33
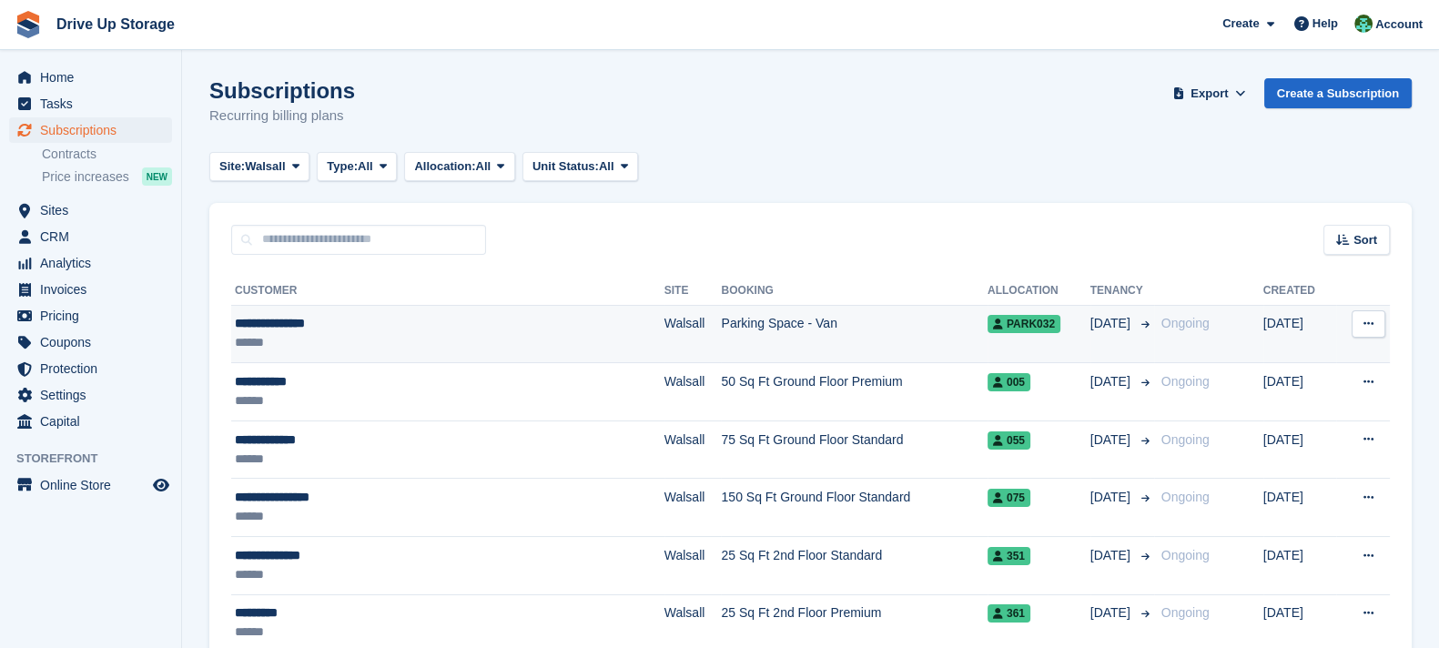
click at [665, 321] on td "Walsall" at bounding box center [693, 334] width 57 height 58
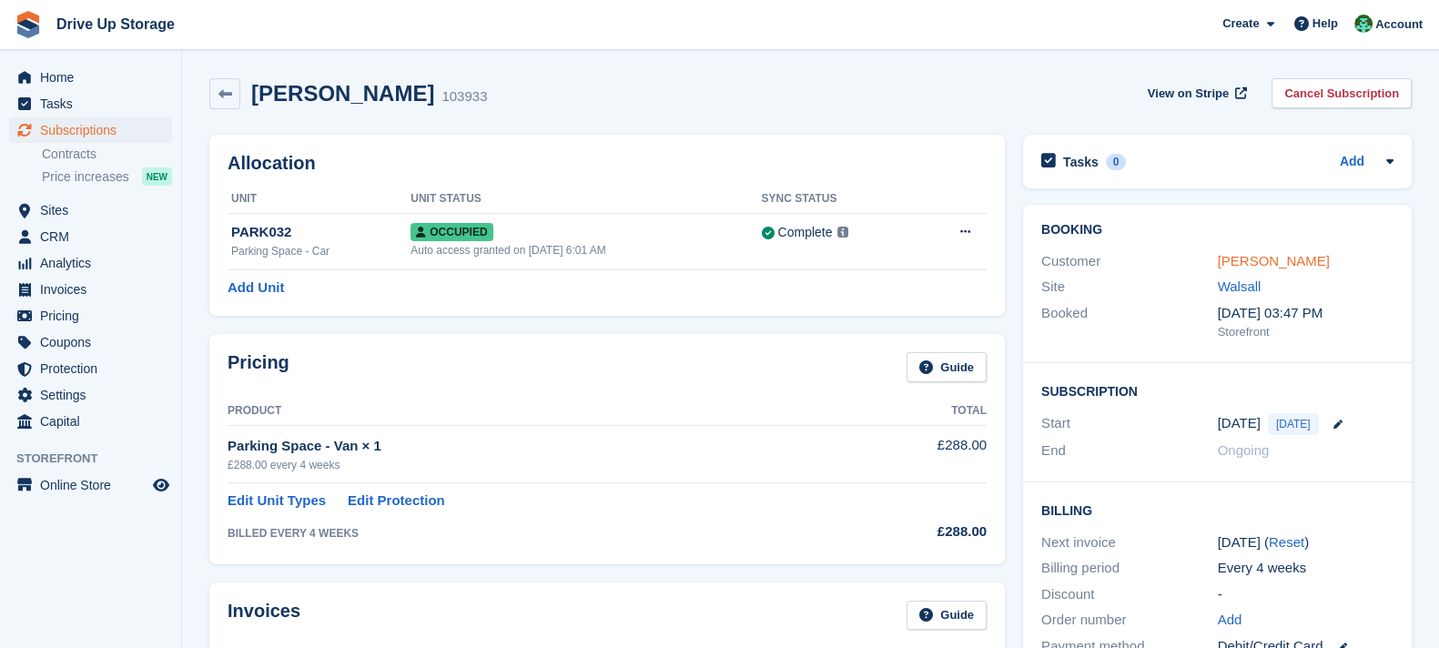
click at [1284, 253] on link "Charles Stewart" at bounding box center [1274, 260] width 112 height 15
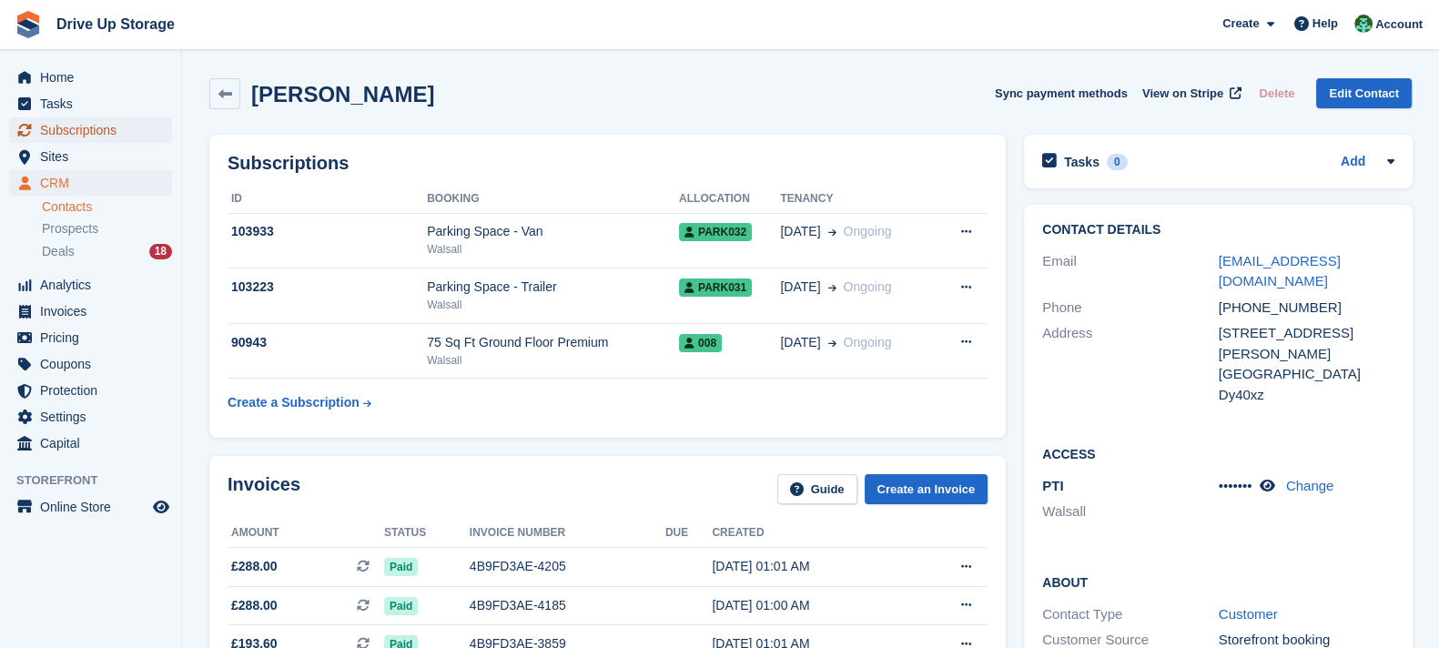
click at [154, 135] on link "Subscriptions" at bounding box center [90, 129] width 163 height 25
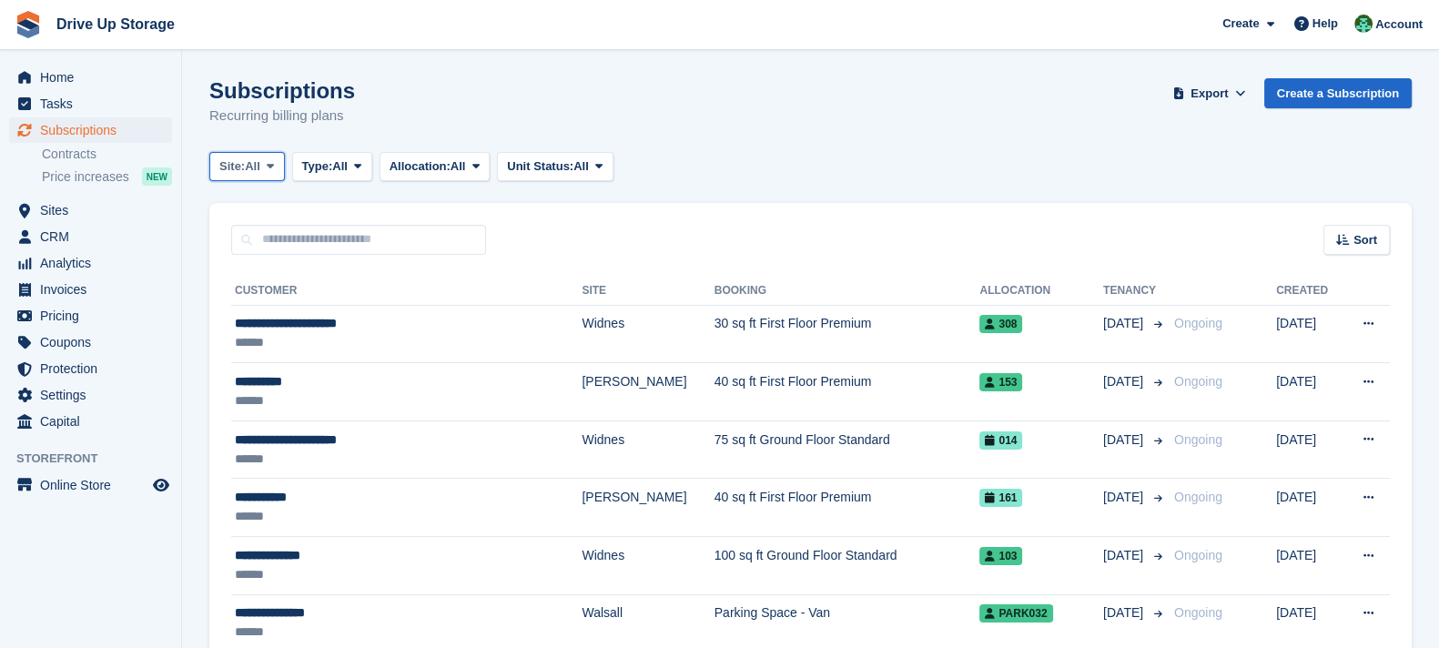
click at [245, 166] on span "Site:" at bounding box center [231, 166] width 25 height 18
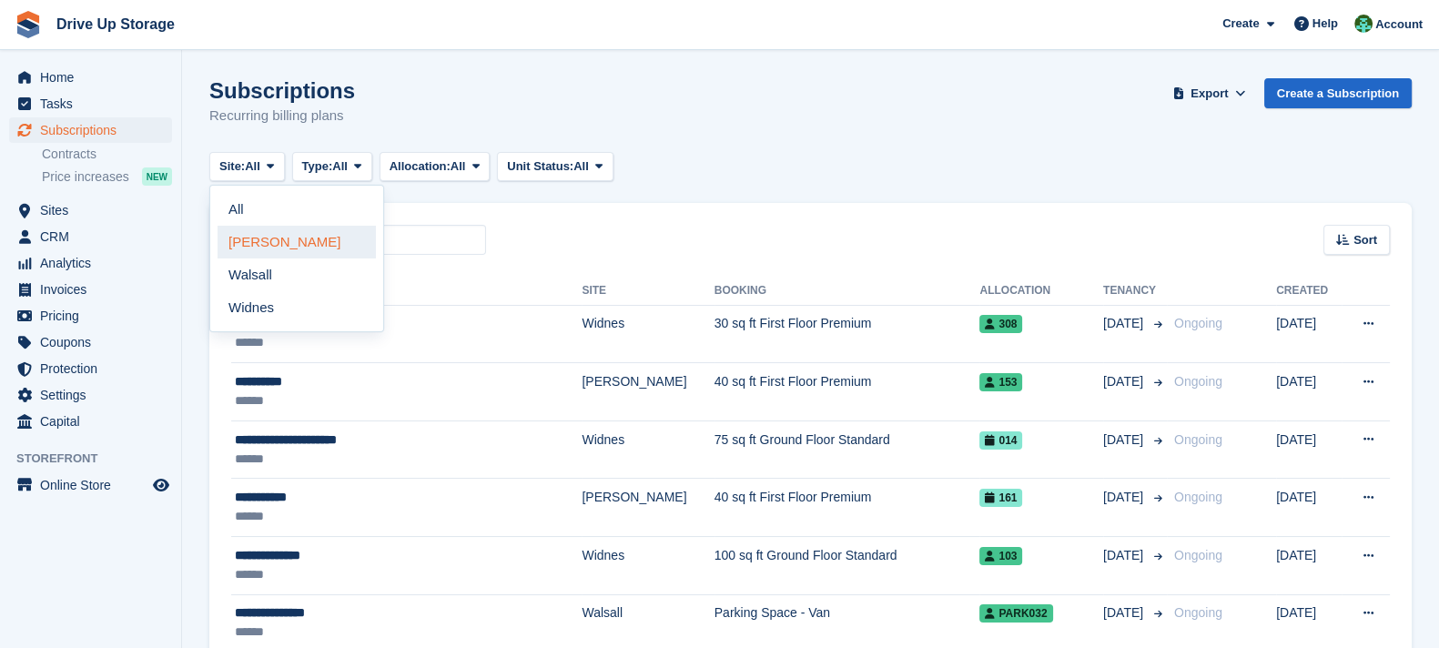
click at [279, 229] on link "[PERSON_NAME]" at bounding box center [297, 242] width 158 height 33
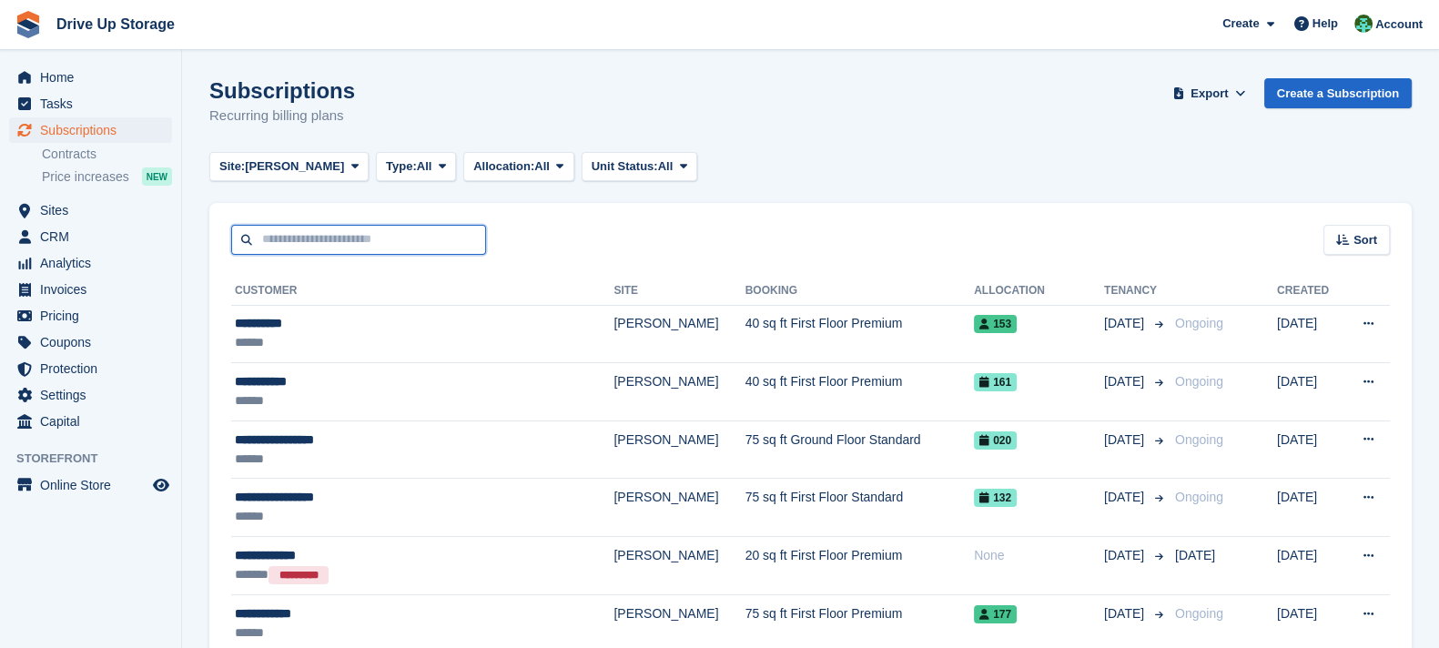
click at [317, 235] on input "text" at bounding box center [358, 240] width 255 height 30
type input "*****"
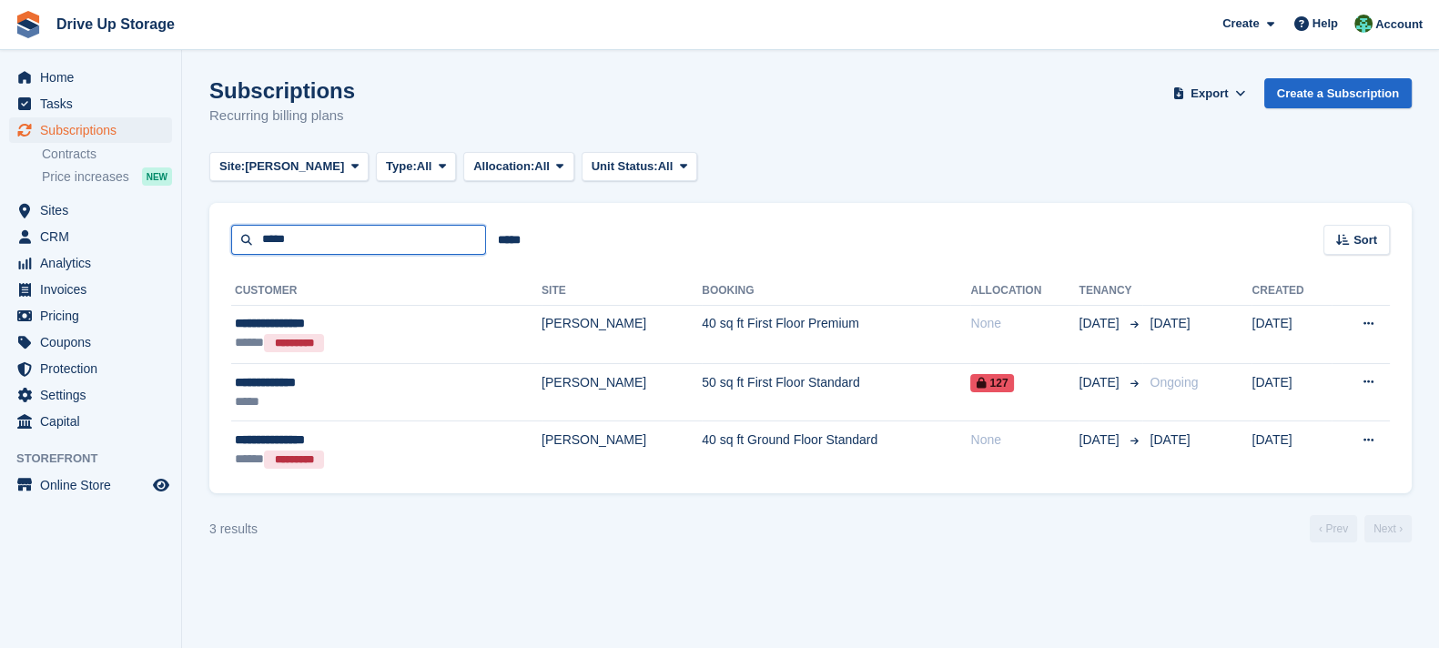
click at [312, 233] on input "*****" at bounding box center [358, 240] width 255 height 30
type input "*******"
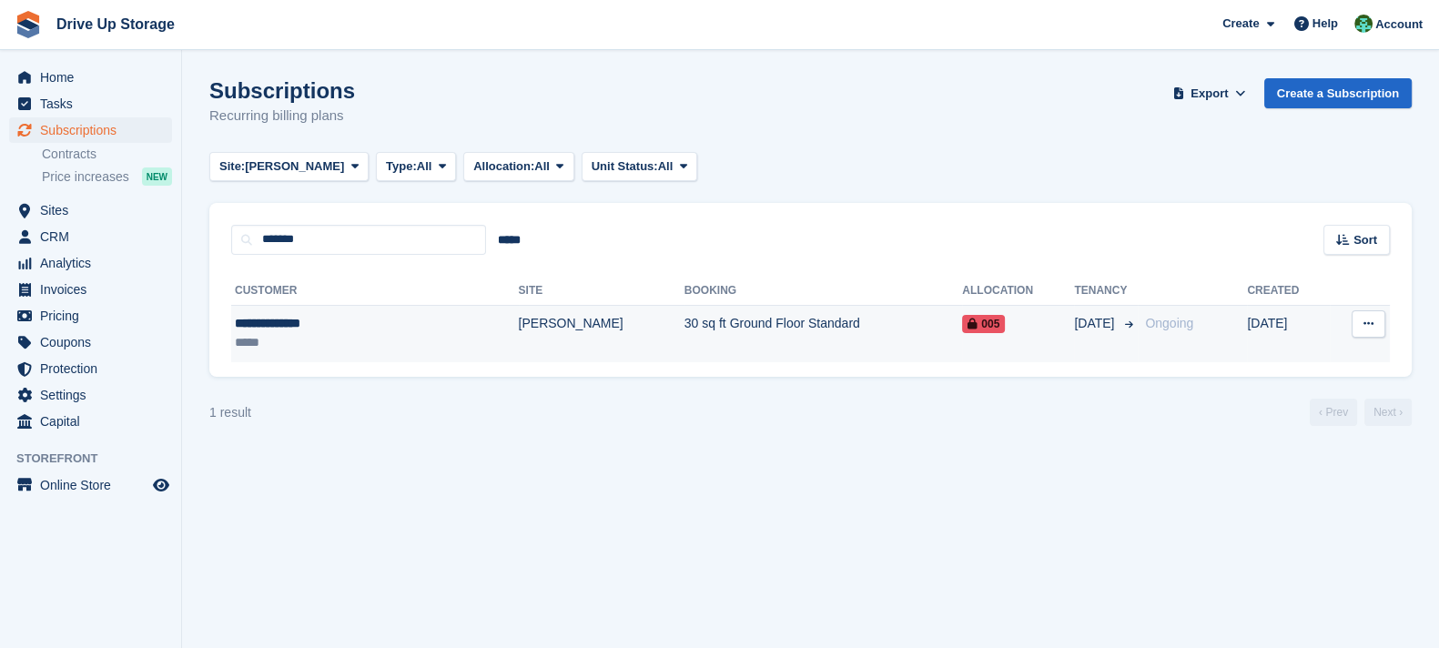
click at [519, 350] on td "[PERSON_NAME]" at bounding box center [602, 333] width 166 height 57
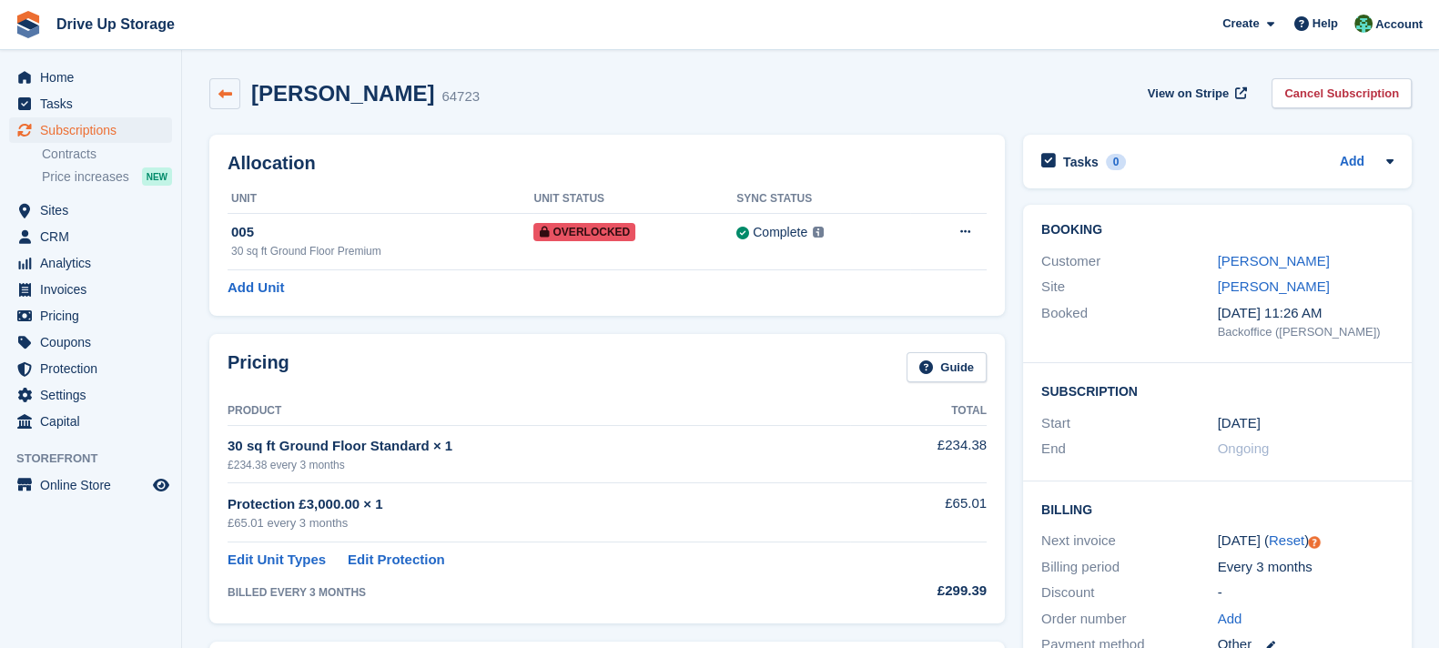
click at [225, 99] on icon at bounding box center [225, 94] width 14 height 14
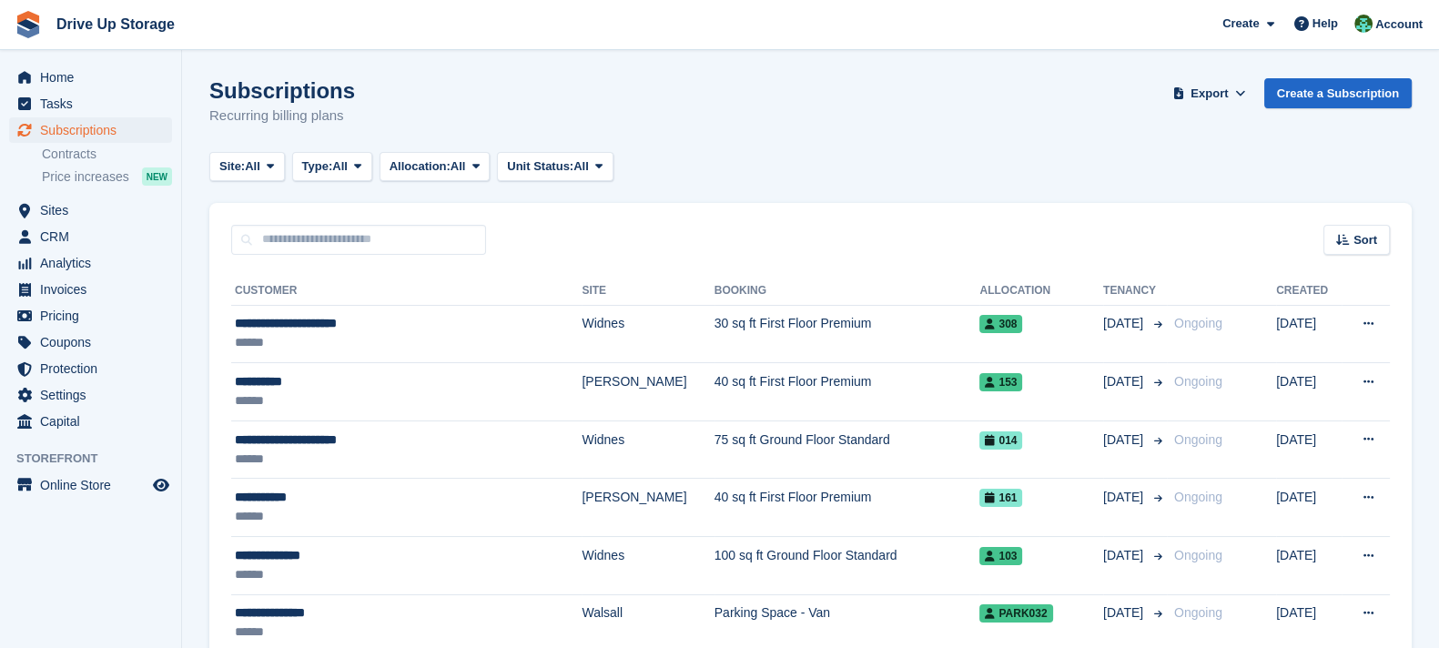
click at [337, 240] on input "text" at bounding box center [358, 240] width 255 height 30
type input "*****"
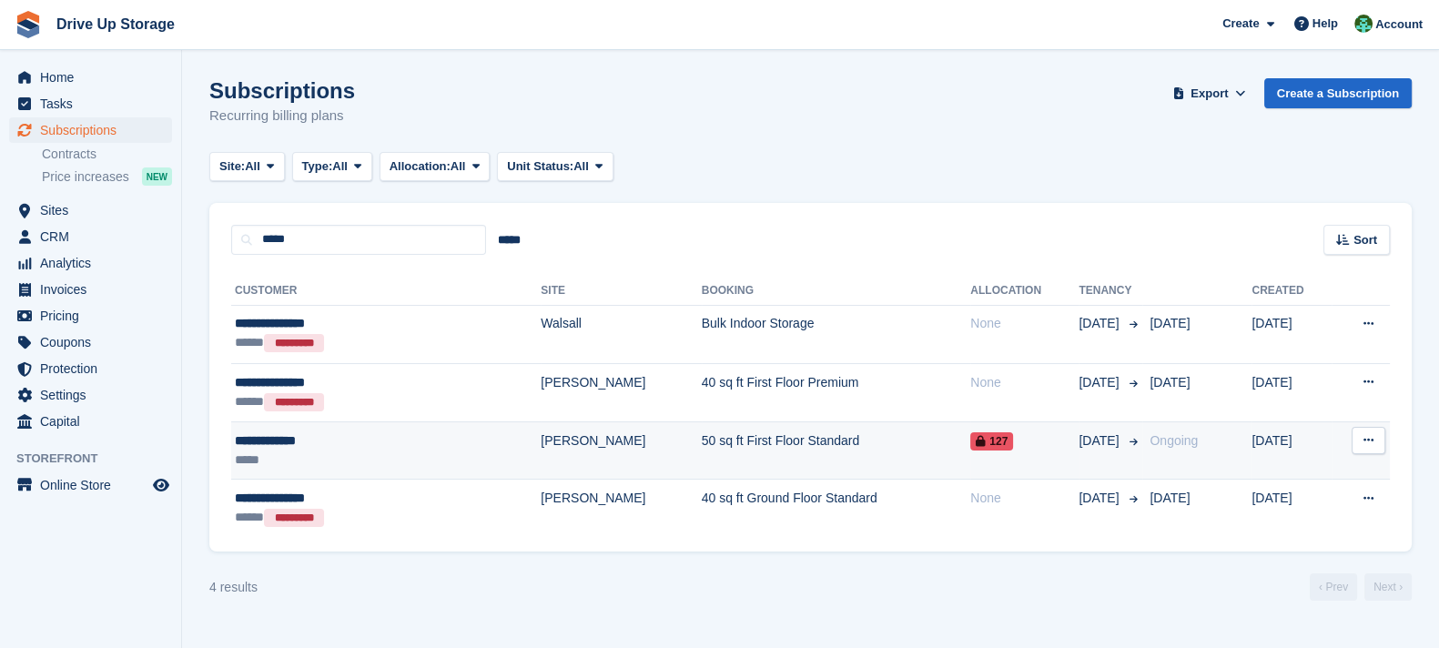
click at [702, 458] on td "50 sq ft First Floor Standard" at bounding box center [836, 450] width 269 height 58
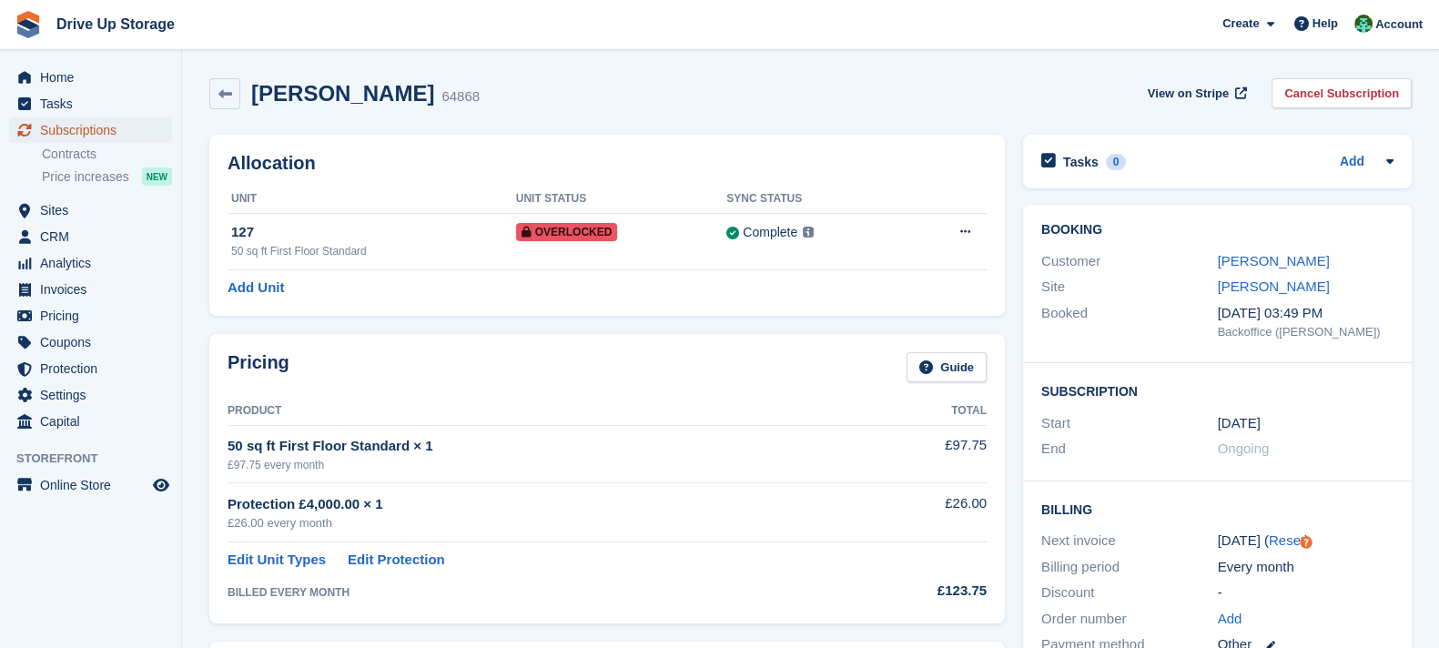
click at [146, 133] on span "Subscriptions" at bounding box center [94, 129] width 109 height 25
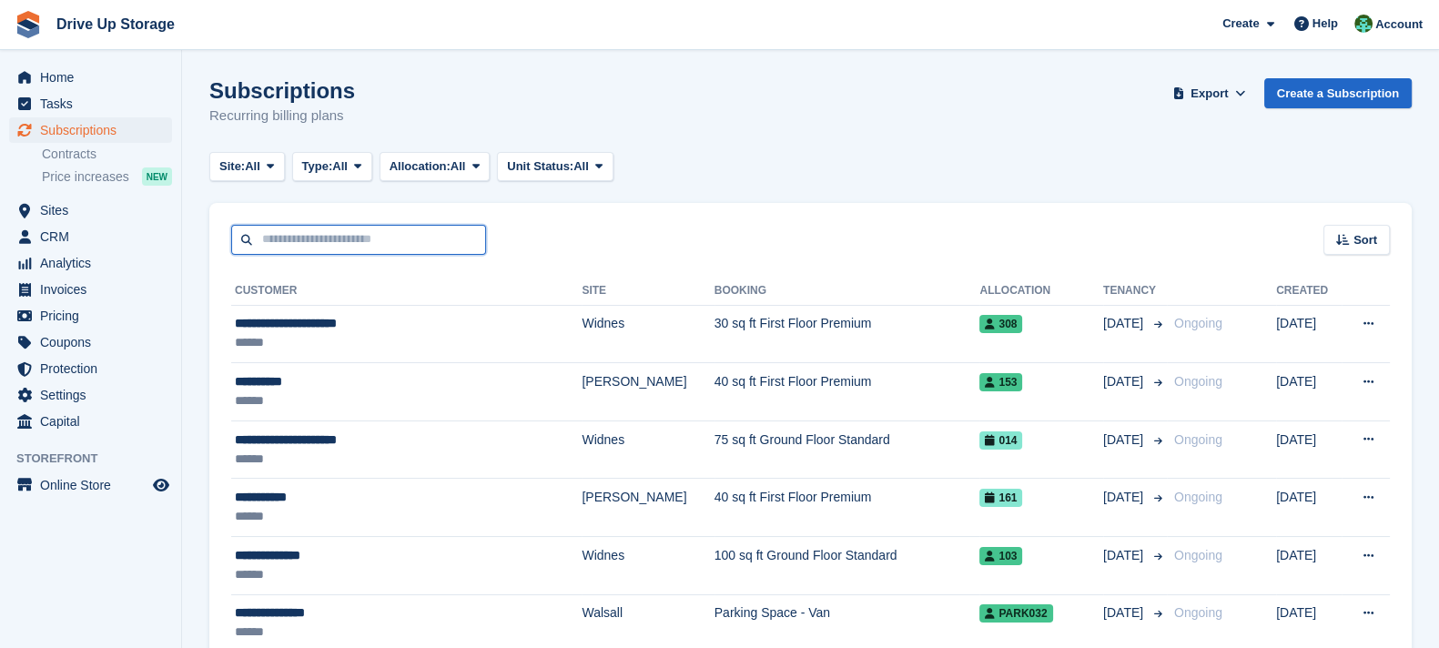
click at [358, 251] on input "text" at bounding box center [358, 240] width 255 height 30
type input "******"
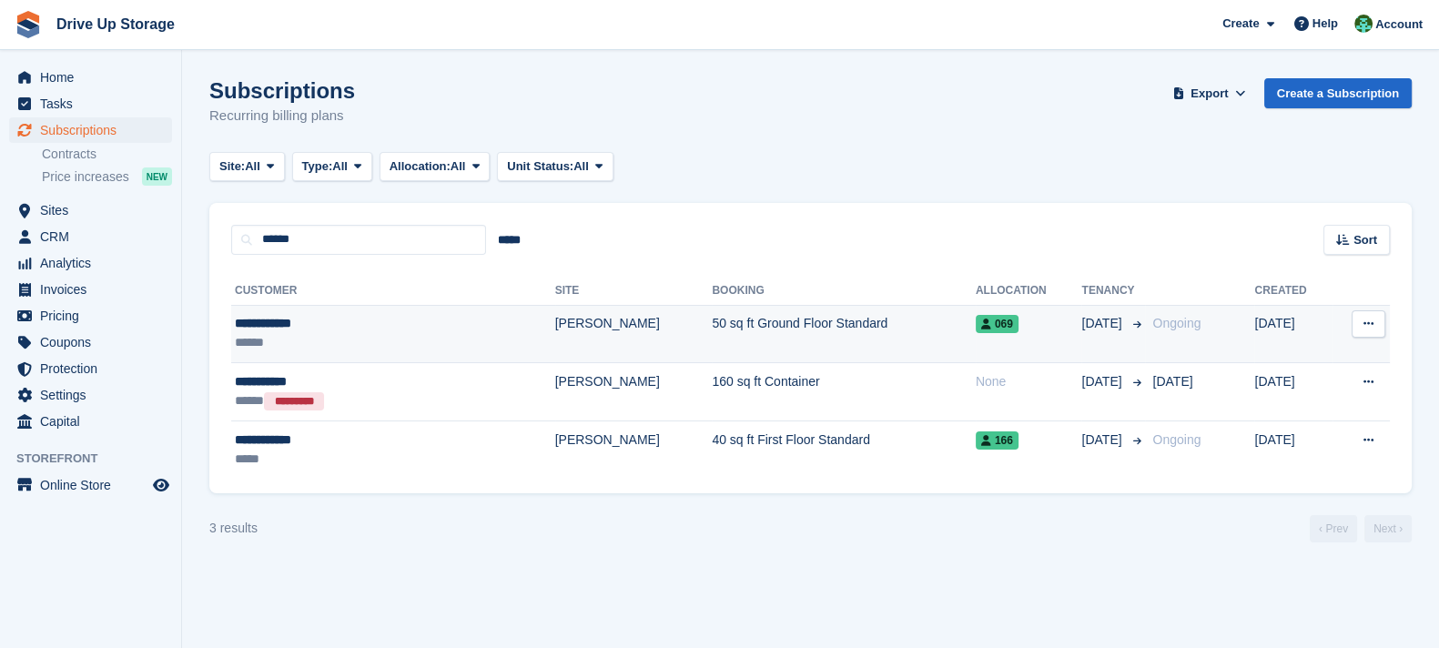
click at [712, 355] on td "50 sq ft Ground Floor Standard" at bounding box center [844, 334] width 264 height 58
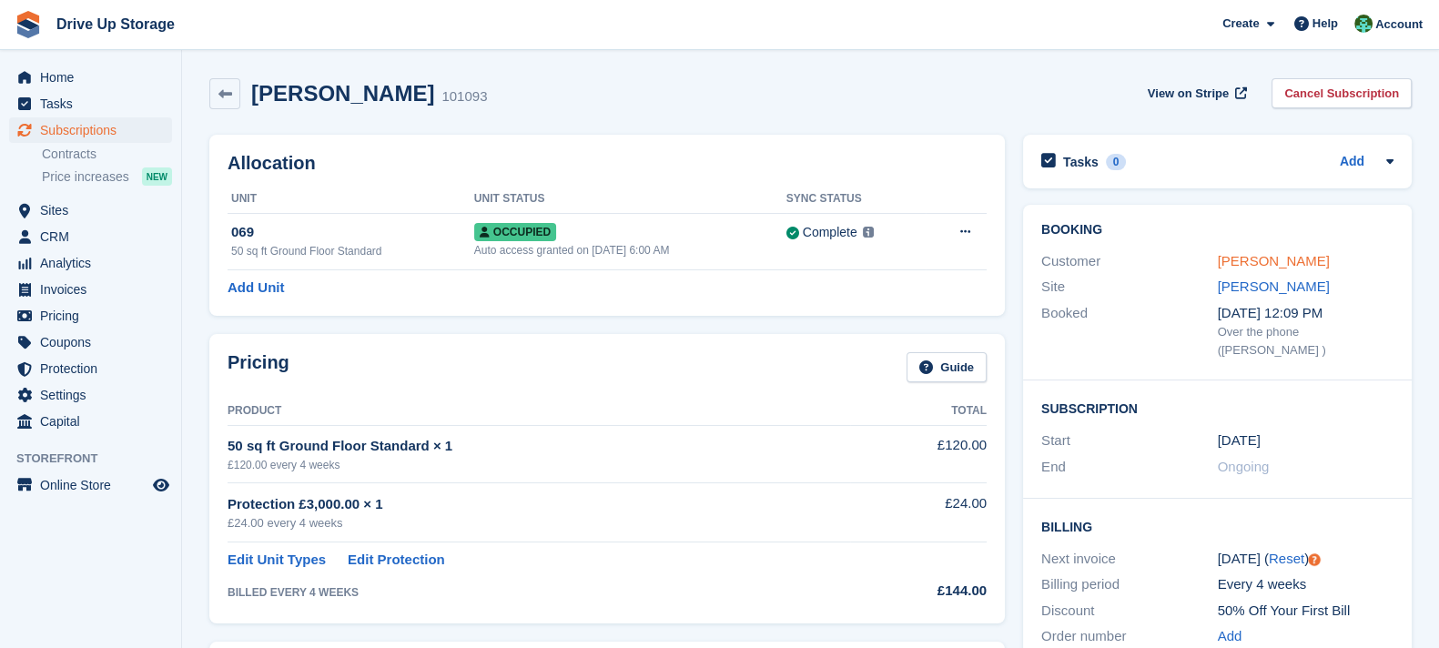
click at [1279, 269] on link "[PERSON_NAME]" at bounding box center [1274, 260] width 112 height 15
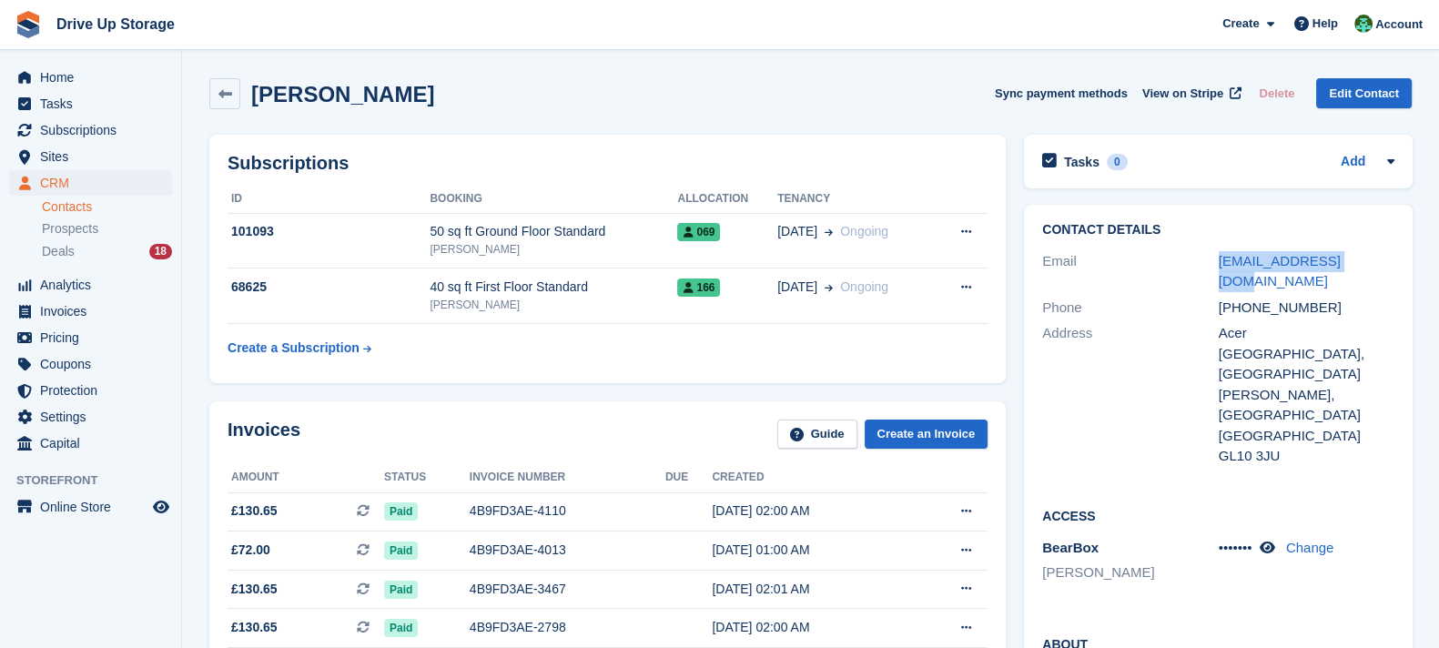
drag, startPoint x: 1361, startPoint y: 261, endPoint x: 1211, endPoint y: 261, distance: 150.2
click at [1211, 261] on div "Email [EMAIL_ADDRESS][DOMAIN_NAME]" at bounding box center [1218, 272] width 352 height 46
copy div "[EMAIL_ADDRESS][DOMAIN_NAME]"
